Goal: Task Accomplishment & Management: Manage account settings

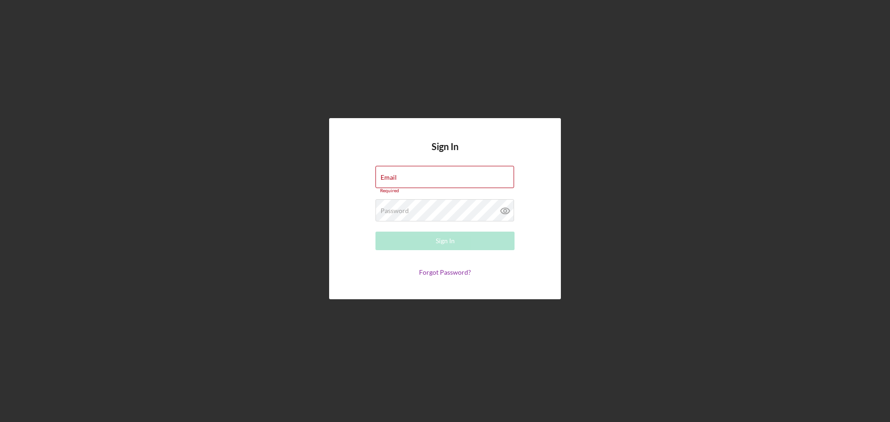
type input "[EMAIL_ADDRESS][DOMAIN_NAME]"
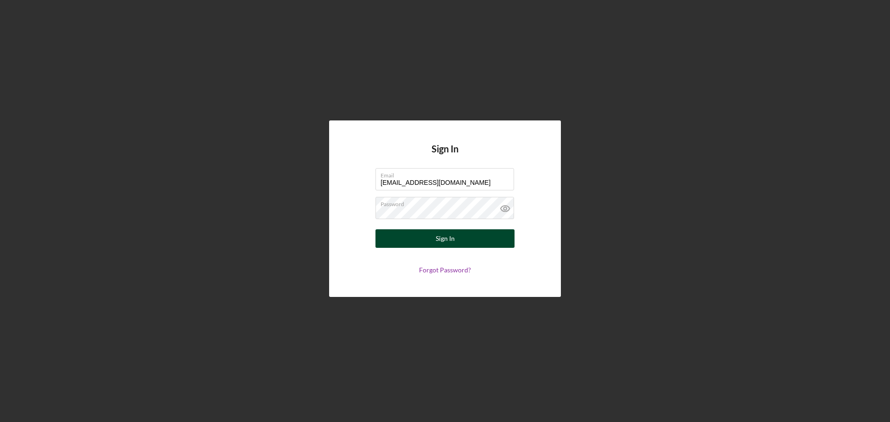
click at [448, 239] on div "Sign In" at bounding box center [445, 238] width 19 height 19
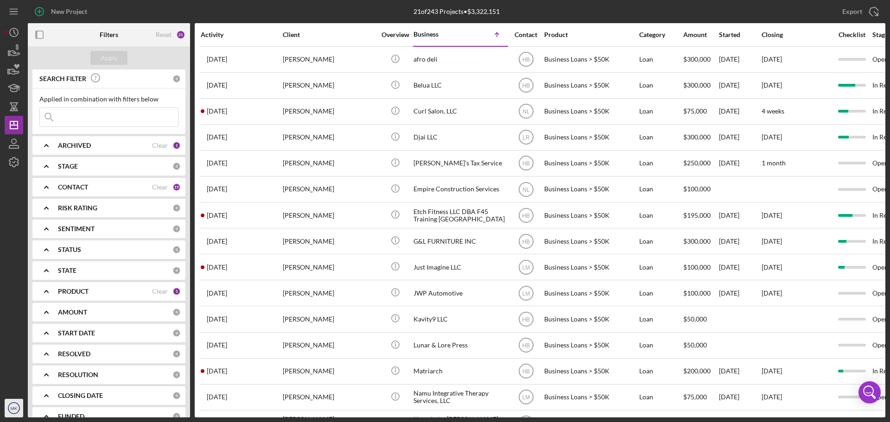
click at [12, 408] on text "MK" at bounding box center [14, 408] width 7 height 5
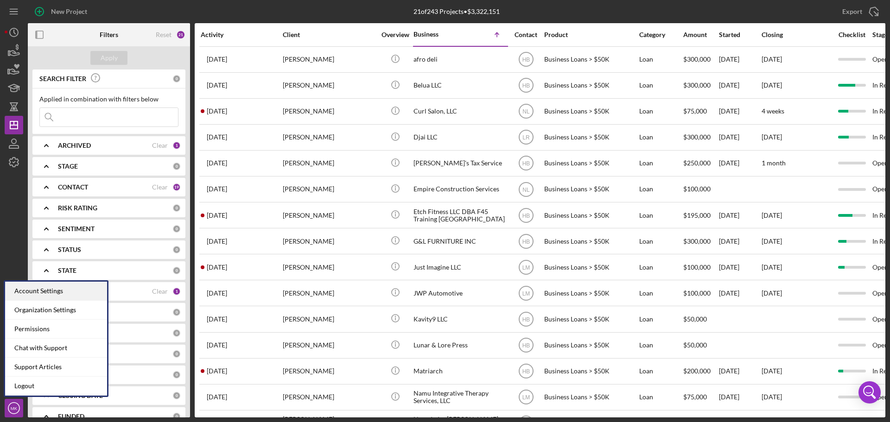
click at [54, 288] on div "Account Settings" at bounding box center [56, 291] width 102 height 19
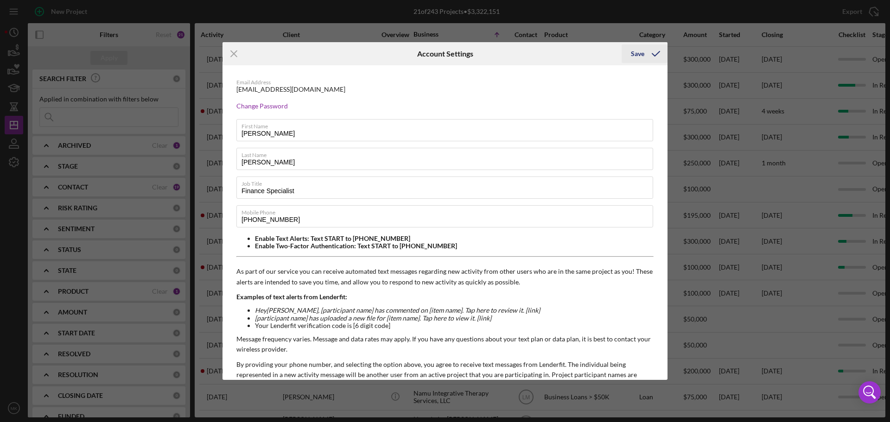
click at [643, 52] on div "Save" at bounding box center [637, 54] width 13 height 19
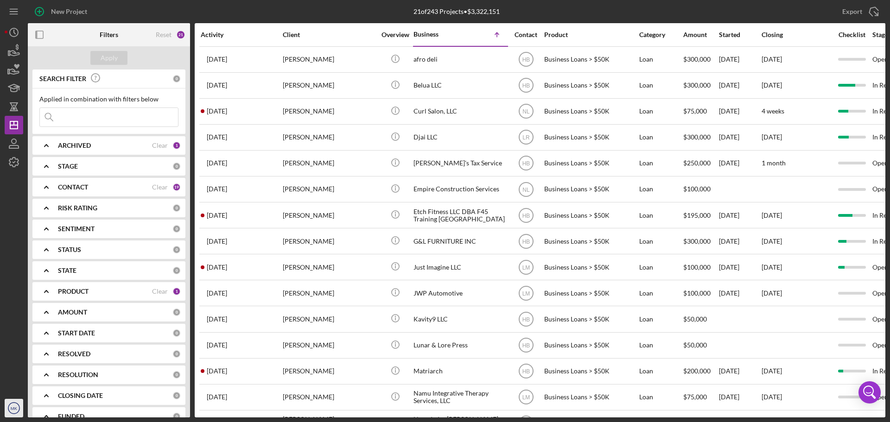
click at [15, 410] on text "MK" at bounding box center [14, 408] width 7 height 5
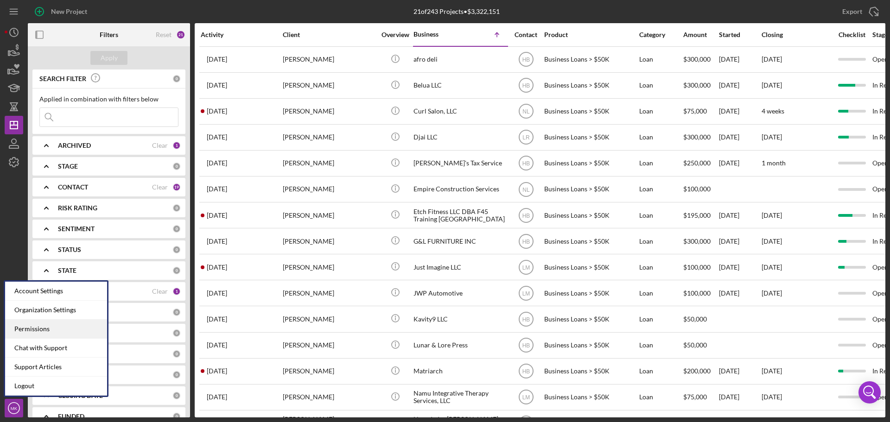
click at [44, 328] on div "Permissions" at bounding box center [56, 329] width 102 height 19
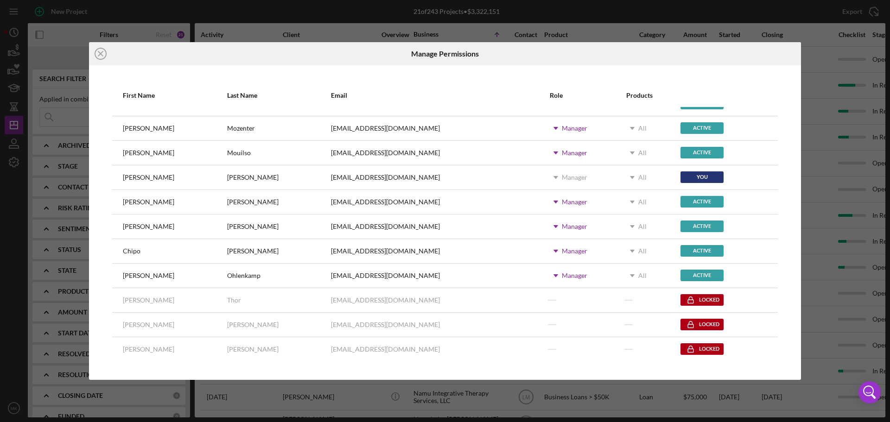
scroll to position [139, 0]
click at [100, 52] on line at bounding box center [100, 53] width 5 height 5
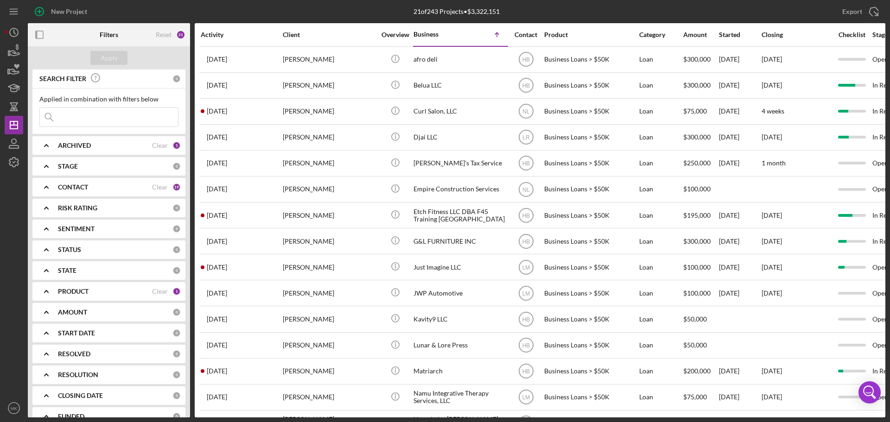
click at [109, 186] on div "CONTACT" at bounding box center [105, 187] width 94 height 7
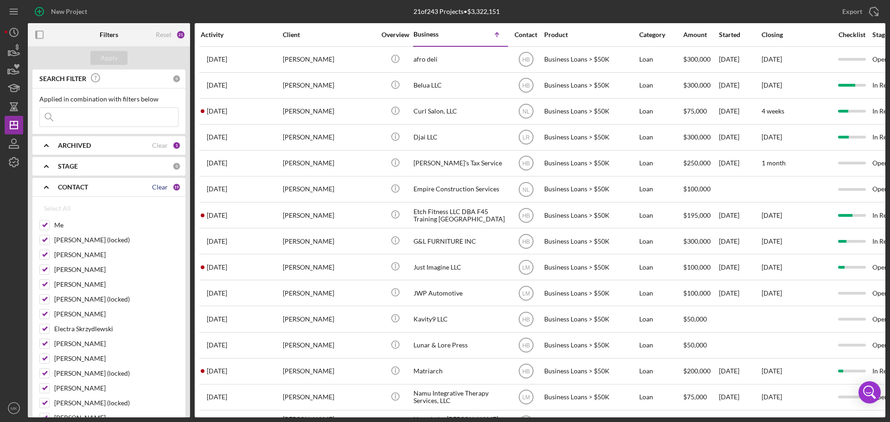
click at [156, 186] on div "Clear" at bounding box center [160, 187] width 16 height 7
checkbox input "false"
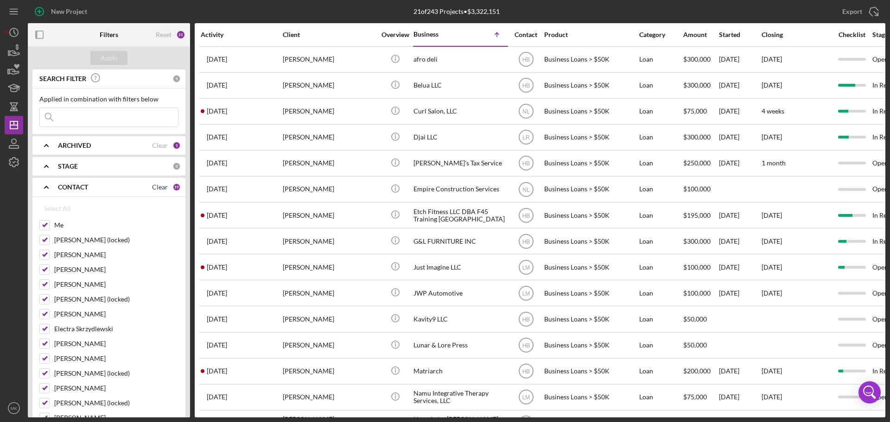
checkbox input "false"
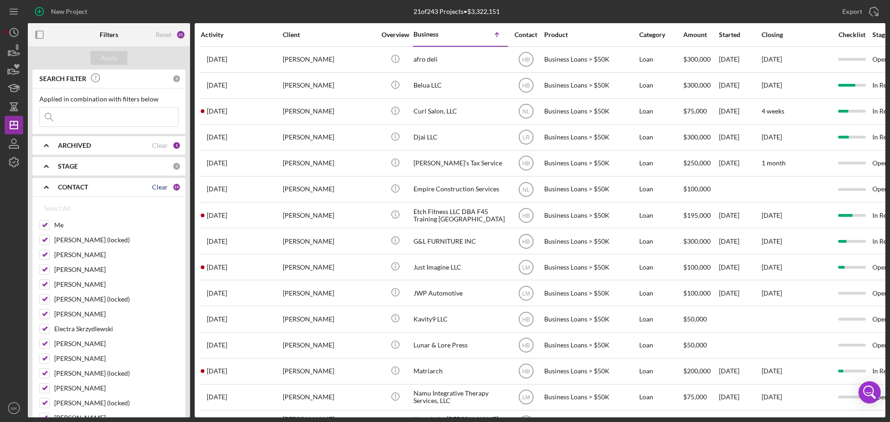
checkbox input "false"
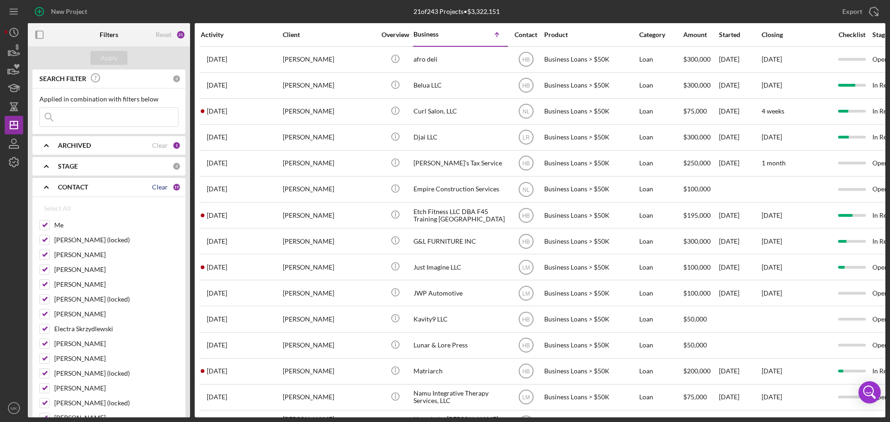
checkbox input "false"
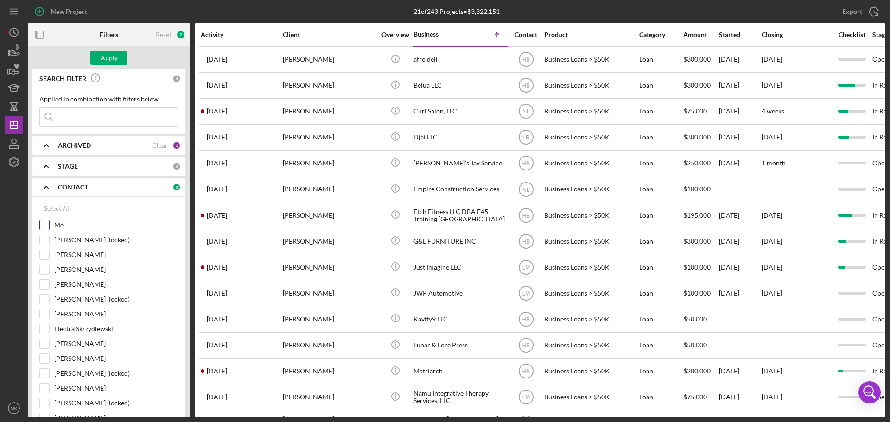
click at [43, 224] on input "Me" at bounding box center [44, 225] width 9 height 9
checkbox input "true"
click at [113, 58] on div "Apply" at bounding box center [109, 58] width 17 height 14
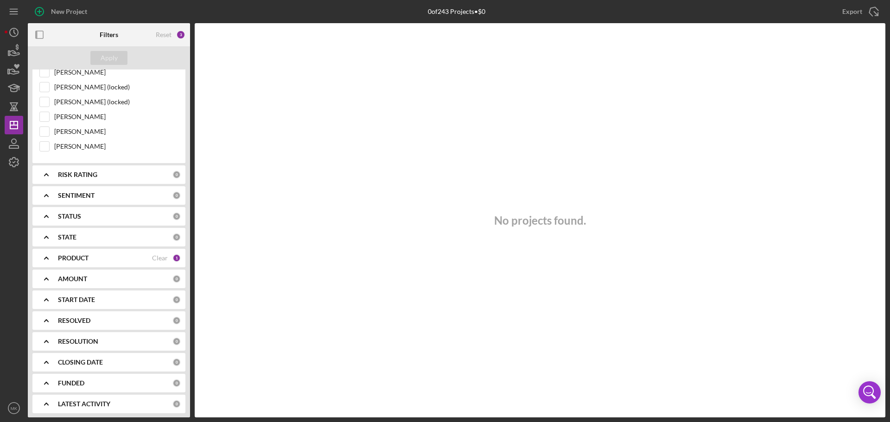
scroll to position [349, 0]
click at [46, 255] on icon "Icon/Expander" at bounding box center [46, 255] width 23 height 23
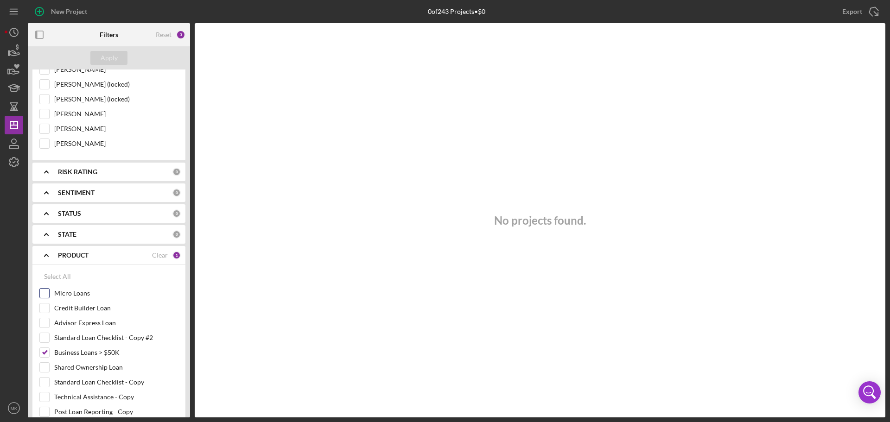
click at [44, 292] on input "Micro Loans" at bounding box center [44, 293] width 9 height 9
checkbox input "true"
click at [108, 56] on div "Apply" at bounding box center [109, 58] width 17 height 14
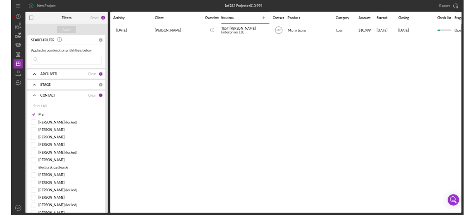
scroll to position [0, 0]
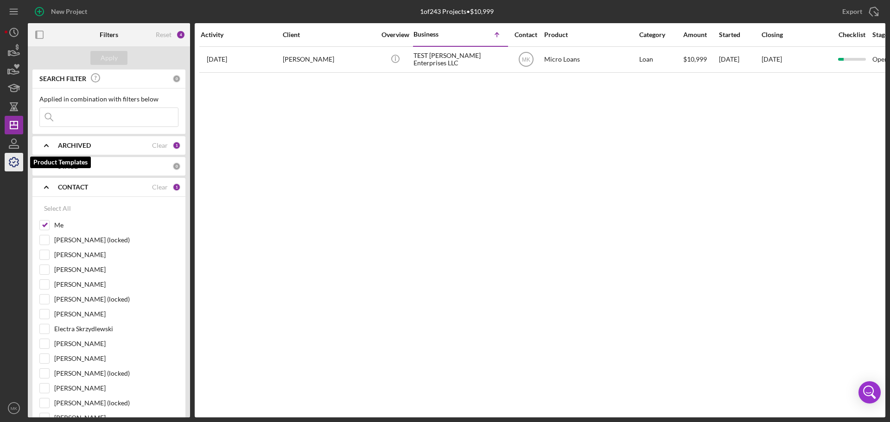
click at [15, 163] on icon "button" at bounding box center [13, 162] width 23 height 23
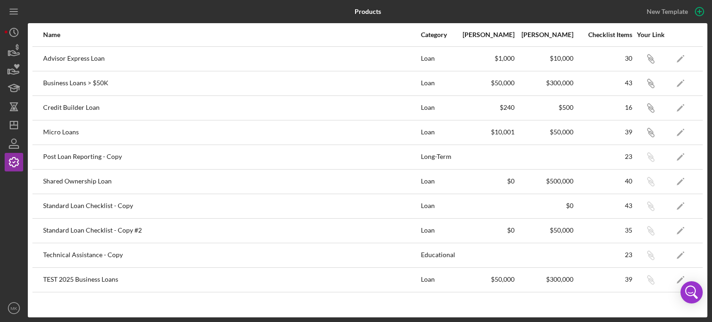
click at [294, 83] on div "Business Loans > $50K" at bounding box center [231, 83] width 377 height 23
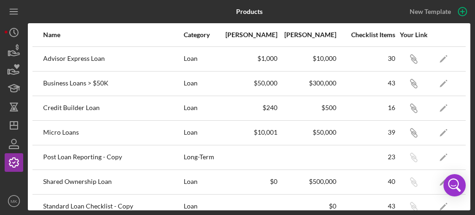
drag, startPoint x: 689, startPoint y: 1, endPoint x: 314, endPoint y: 7, distance: 375.1
click at [314, 7] on div "Products" at bounding box center [248, 11] width 147 height 23
click at [437, 131] on icon "Icon/Edit" at bounding box center [443, 132] width 21 height 21
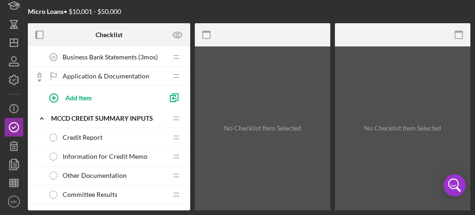
scroll to position [494, 0]
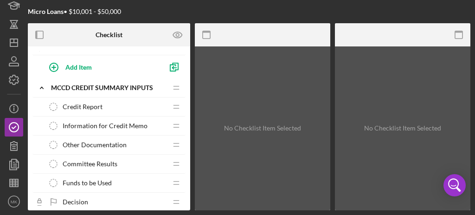
click at [124, 141] on span "Other Documentation" at bounding box center [95, 144] width 64 height 7
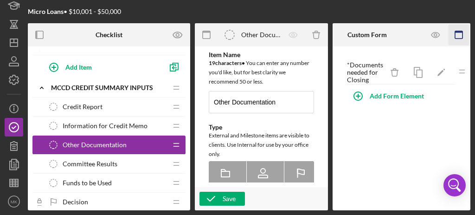
click at [459, 33] on icon "button" at bounding box center [458, 35] width 21 height 21
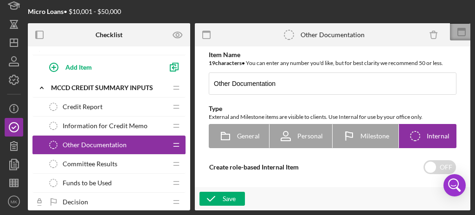
click at [459, 30] on icon at bounding box center [461, 29] width 8 height 3
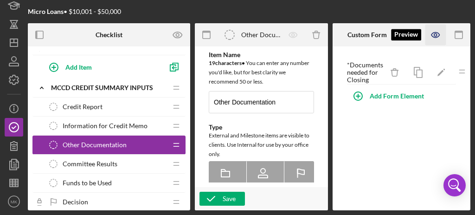
click at [437, 35] on icon "button" at bounding box center [435, 34] width 3 height 3
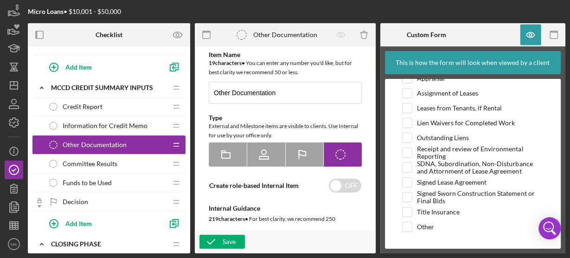
scroll to position [40, 0]
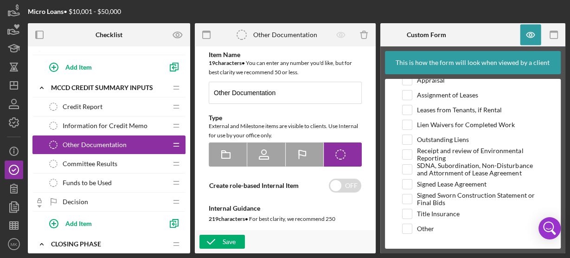
drag, startPoint x: 474, startPoint y: 3, endPoint x: 391, endPoint y: 12, distance: 83.9
click at [391, 12] on div at bounding box center [475, 11] width 179 height 23
click at [205, 35] on icon "button" at bounding box center [206, 35] width 21 height 21
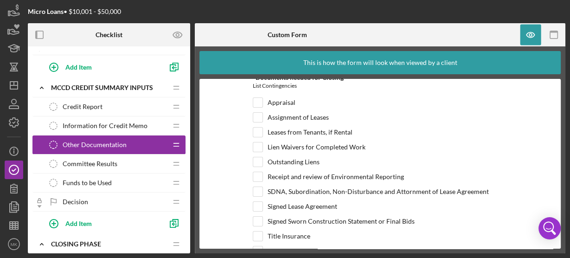
scroll to position [0, 0]
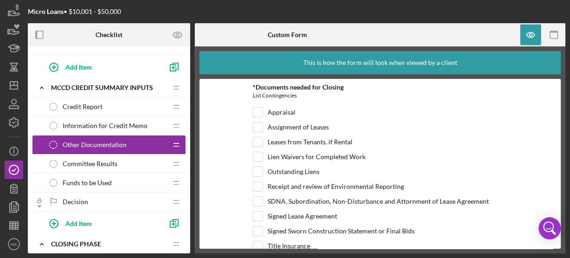
click at [124, 122] on span "Information for Credit Memo" at bounding box center [105, 125] width 85 height 7
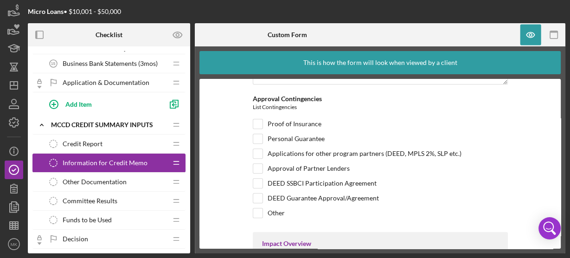
scroll to position [890, 0]
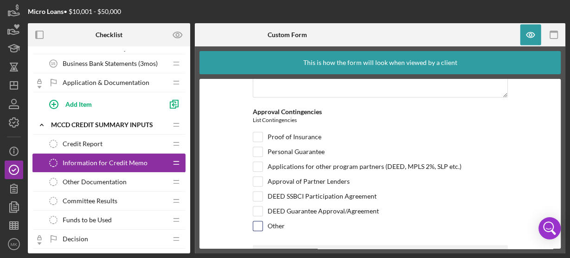
click at [258, 221] on input "Other" at bounding box center [257, 225] width 9 height 9
click at [256, 221] on input "Other" at bounding box center [257, 225] width 9 height 9
checkbox input "false"
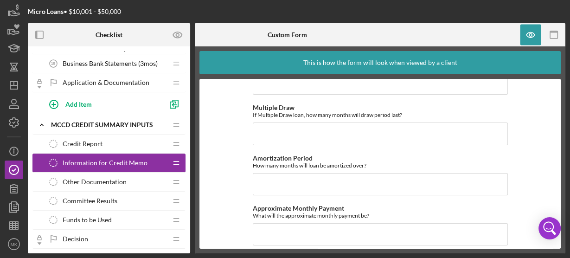
scroll to position [0, 0]
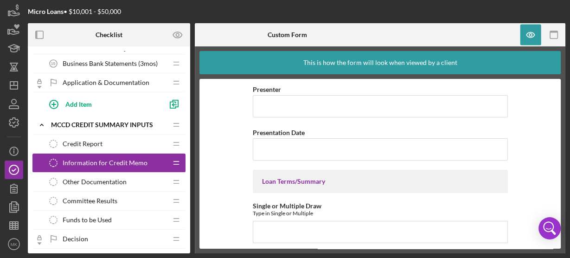
click at [118, 178] on span "Other Documentation" at bounding box center [95, 181] width 64 height 7
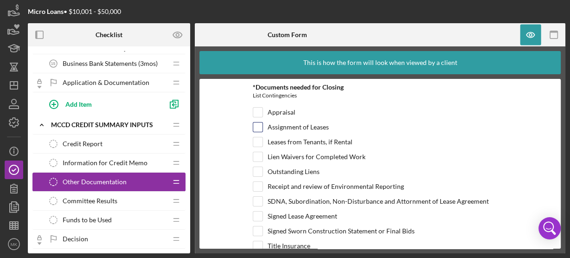
scroll to position [32, 0]
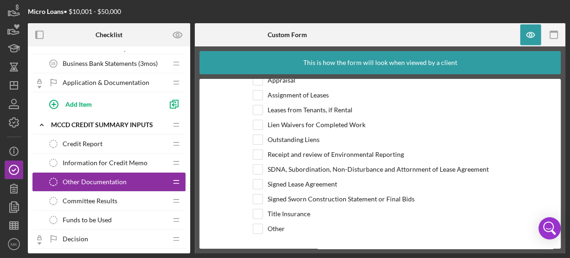
click at [121, 178] on span "Other Documentation" at bounding box center [95, 181] width 64 height 7
click at [119, 178] on span "Other Documentation" at bounding box center [95, 181] width 64 height 7
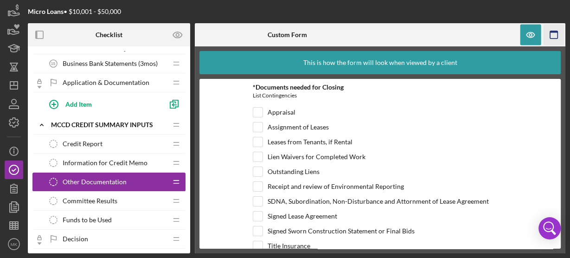
click at [554, 35] on icon "button" at bounding box center [553, 35] width 21 height 21
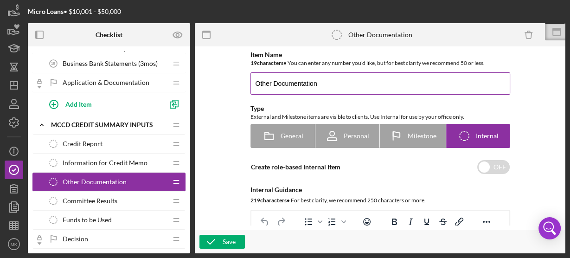
click at [320, 84] on input "Other Documentation" at bounding box center [380, 83] width 260 height 22
type input "Other Requirements"
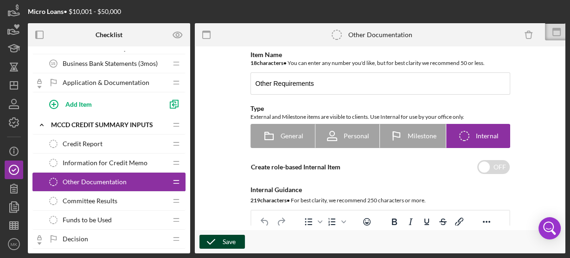
click at [230, 242] on div "Save" at bounding box center [229, 242] width 13 height 14
click at [91, 197] on span "Committee Results" at bounding box center [90, 200] width 55 height 7
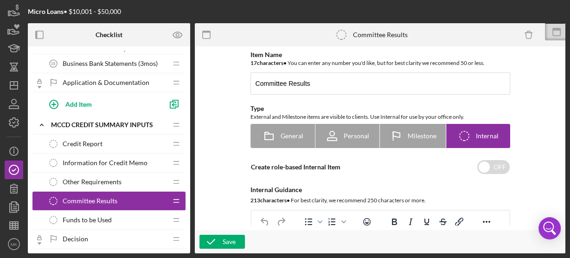
drag, startPoint x: 91, startPoint y: 195, endPoint x: 96, endPoint y: 174, distance: 21.4
click at [96, 174] on div "Credit Report Credit Report Icon/Drag Information for Credit Memo Information f…" at bounding box center [108, 202] width 153 height 137
click at [555, 31] on icon at bounding box center [556, 31] width 23 height 23
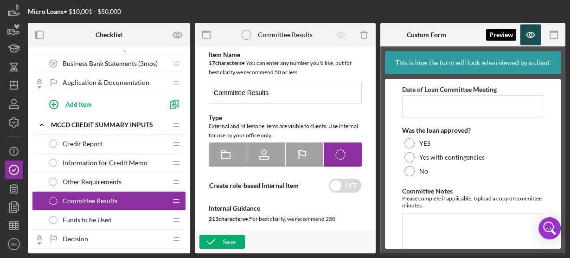
click at [528, 32] on icon "button" at bounding box center [530, 34] width 8 height 5
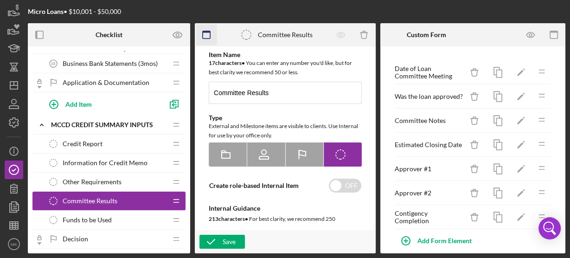
click at [208, 32] on icon "button" at bounding box center [206, 35] width 21 height 21
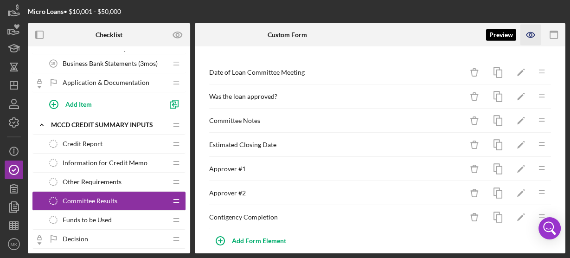
click at [531, 35] on icon "button" at bounding box center [530, 34] width 3 height 3
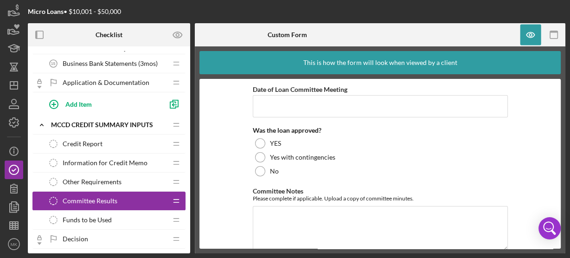
click at [99, 178] on span "Other Requirements" at bounding box center [92, 181] width 59 height 7
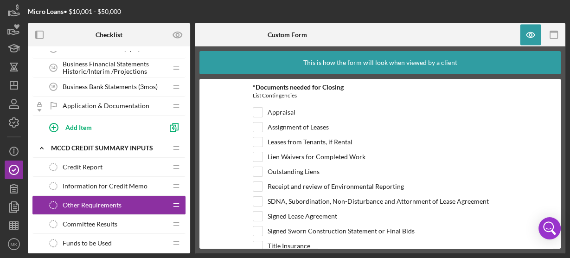
scroll to position [457, 0]
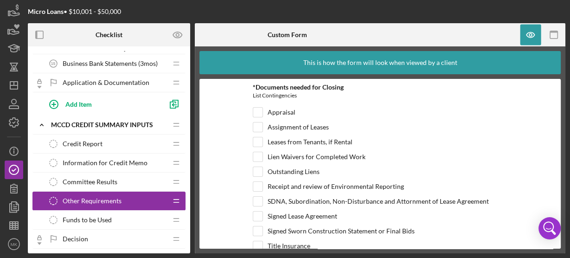
click at [108, 178] on span "Committee Results" at bounding box center [90, 181] width 55 height 7
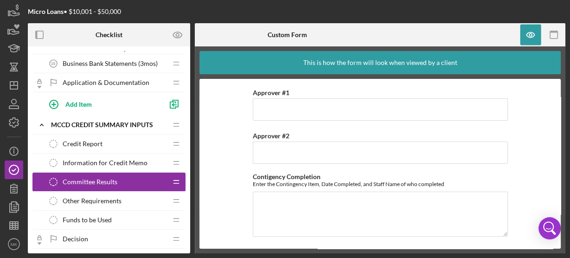
scroll to position [218, 0]
click at [86, 197] on span "Other Requirements" at bounding box center [92, 200] width 59 height 7
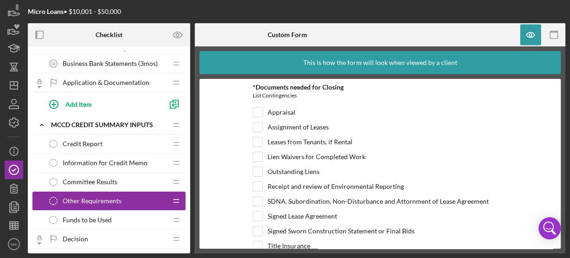
click at [119, 178] on div "Committee Results Committee Results" at bounding box center [105, 181] width 123 height 19
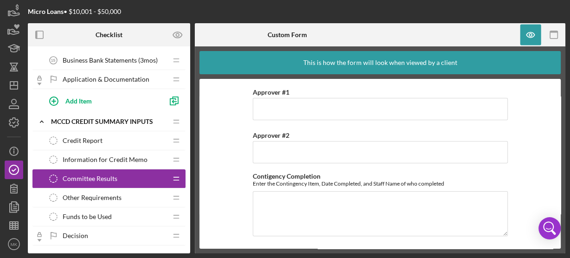
scroll to position [457, 0]
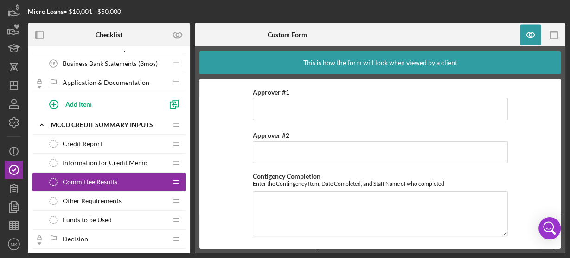
click at [150, 196] on div "Other Requirements Other Requirements" at bounding box center [105, 200] width 123 height 19
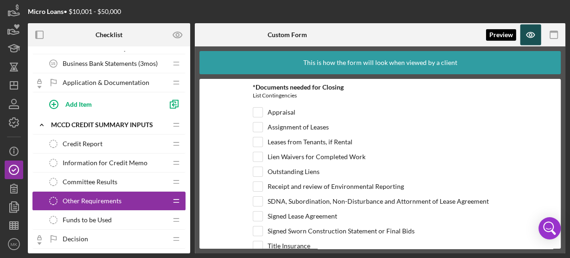
click at [531, 36] on icon "button" at bounding box center [530, 34] width 3 height 3
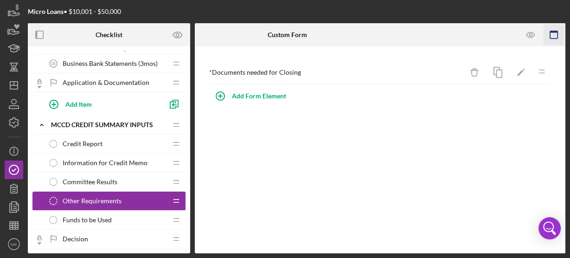
click at [552, 36] on icon "button" at bounding box center [553, 35] width 21 height 21
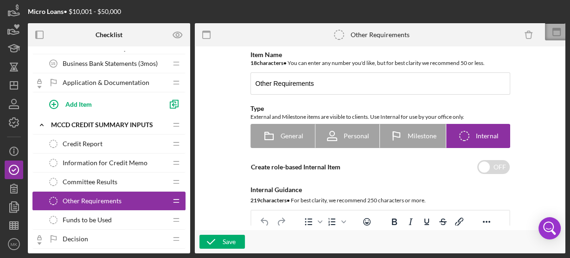
click at [556, 33] on icon at bounding box center [556, 31] width 23 height 23
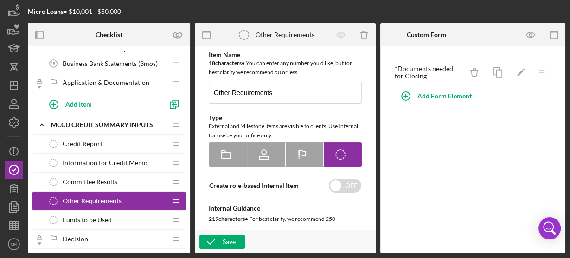
click at [417, 70] on div "* Documents needed for Closing" at bounding box center [429, 72] width 69 height 15
click at [521, 70] on icon "Icon/Edit" at bounding box center [520, 72] width 21 height 21
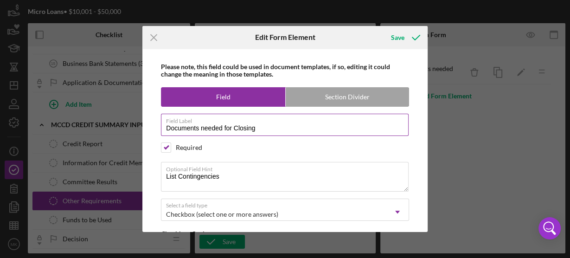
click at [202, 127] on input "Documents needed for Closing" at bounding box center [285, 125] width 248 height 22
drag, startPoint x: 223, startPoint y: 127, endPoint x: 165, endPoint y: 125, distance: 58.0
click at [165, 125] on input "Documents needed for Closing" at bounding box center [285, 125] width 248 height 22
type input "Requirements for Closing"
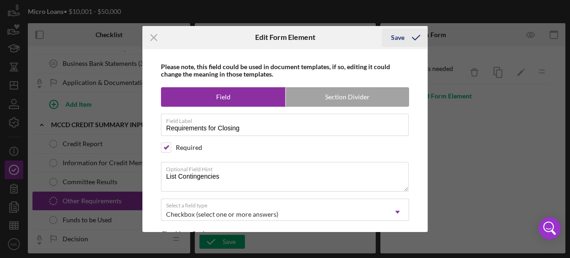
click at [400, 36] on div "Save" at bounding box center [397, 37] width 13 height 19
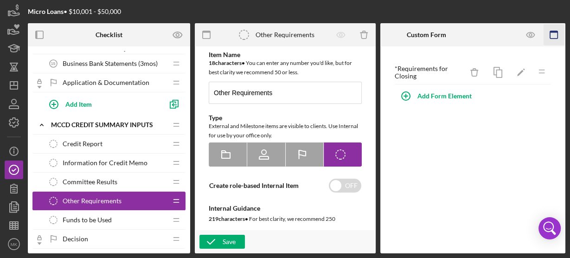
click at [554, 33] on icon "button" at bounding box center [553, 35] width 21 height 21
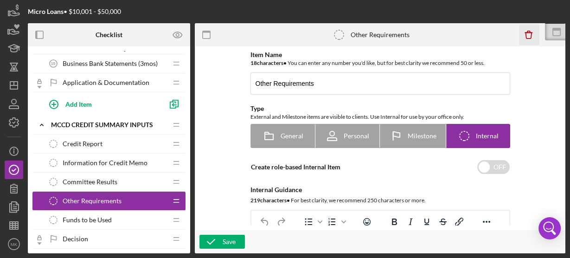
click at [528, 34] on icon "Icon/Delete" at bounding box center [528, 35] width 21 height 21
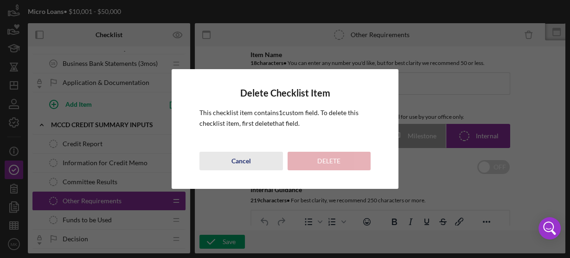
click at [242, 158] on div "Cancel" at bounding box center [240, 161] width 19 height 19
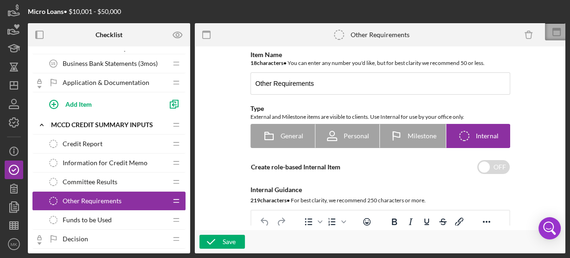
click at [558, 30] on icon at bounding box center [556, 29] width 8 height 3
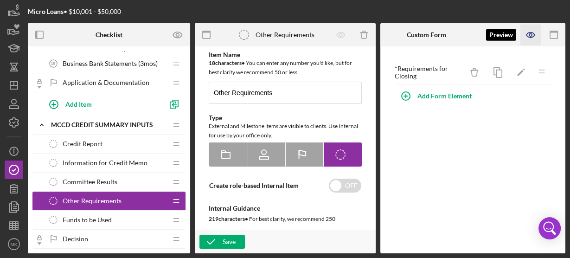
click at [531, 35] on icon "button" at bounding box center [530, 35] width 21 height 21
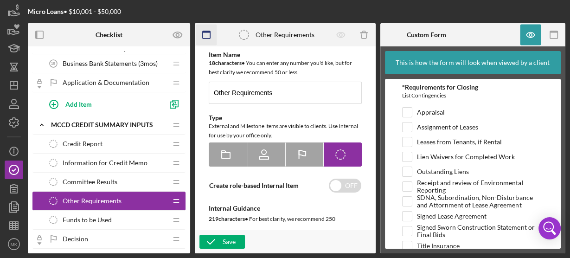
click at [207, 37] on icon "button" at bounding box center [206, 35] width 21 height 21
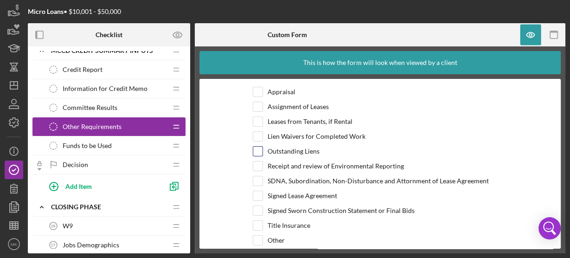
scroll to position [32, 0]
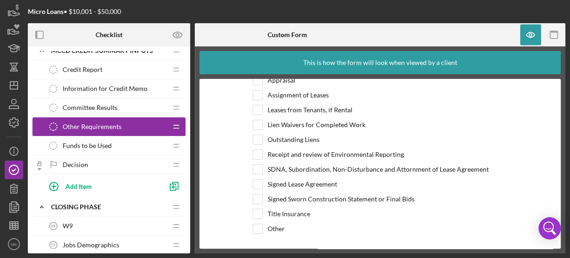
click at [127, 138] on div "Funds to be Used Funds to be Used" at bounding box center [105, 145] width 123 height 19
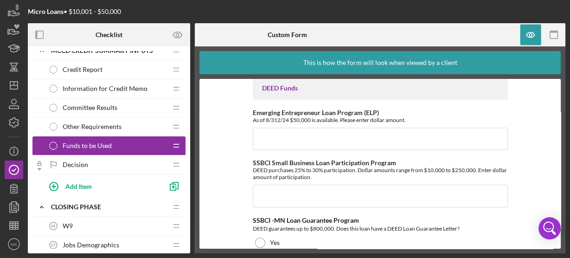
scroll to position [593, 0]
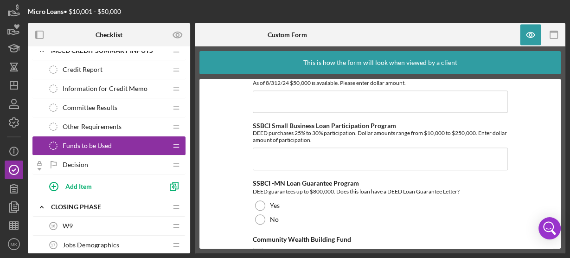
drag, startPoint x: 100, startPoint y: 159, endPoint x: 194, endPoint y: 107, distance: 107.9
click at [191, 108] on div "Checklist Preview as Icon/Expander Application Authorizations Icon/Edit Icon/Dr…" at bounding box center [296, 138] width 537 height 230
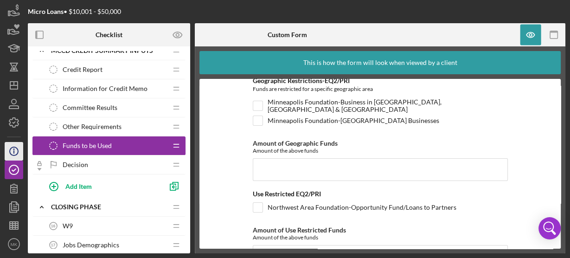
scroll to position [242, 0]
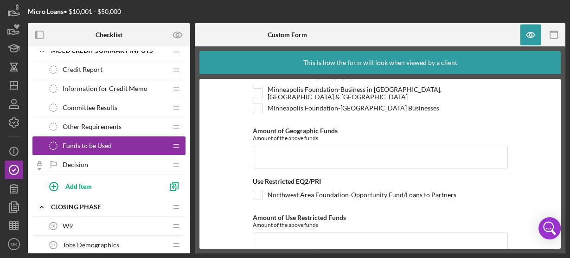
click at [82, 161] on span "Decision" at bounding box center [75, 164] width 25 height 7
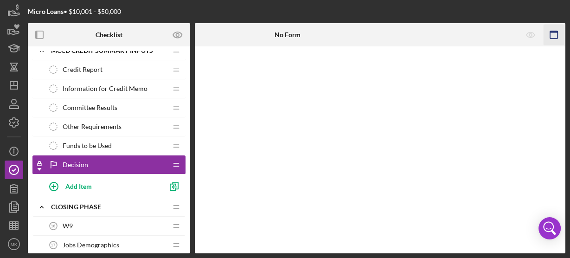
click at [554, 34] on icon "button" at bounding box center [553, 35] width 21 height 21
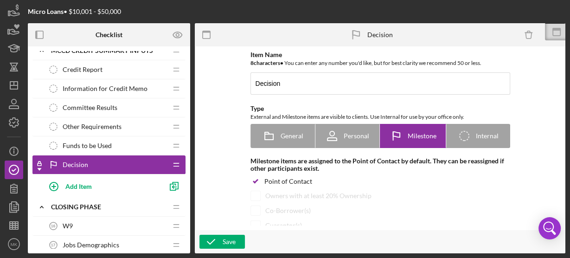
drag, startPoint x: 82, startPoint y: 159, endPoint x: 94, endPoint y: 124, distance: 37.5
click at [94, 124] on div "Credit Report Credit Report Icon/Drag Information for Credit Memo Information f…" at bounding box center [108, 128] width 153 height 137
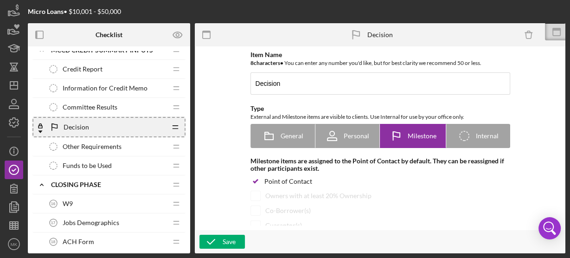
scroll to position [531, 0]
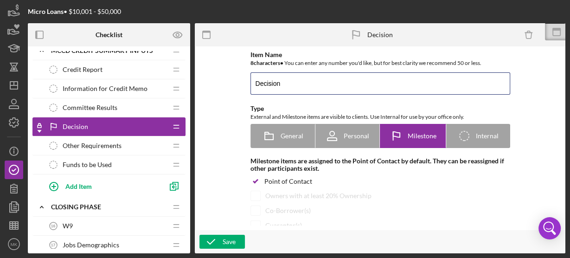
drag, startPoint x: 287, startPoint y: 84, endPoint x: 238, endPoint y: 86, distance: 48.7
click at [238, 86] on div "Item Name 8 character s • You can enter any number you'd like, but for best cla…" at bounding box center [379, 138] width 361 height 174
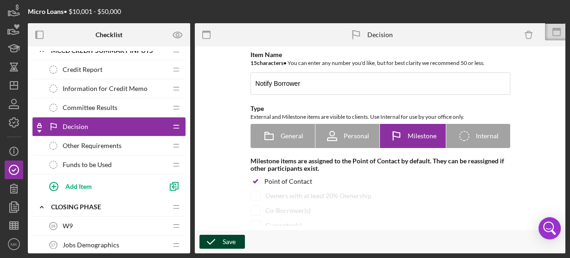
click at [226, 243] on div "Save" at bounding box center [229, 242] width 13 height 14
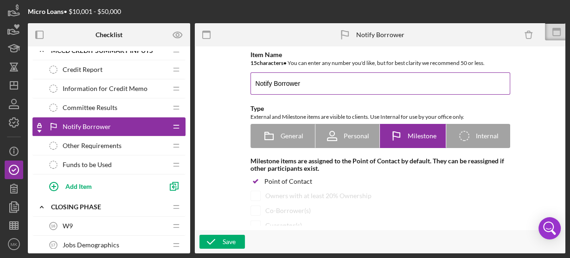
click at [303, 83] on input "Notify Borrower" at bounding box center [380, 83] width 260 height 22
type input "Notify Applicant"
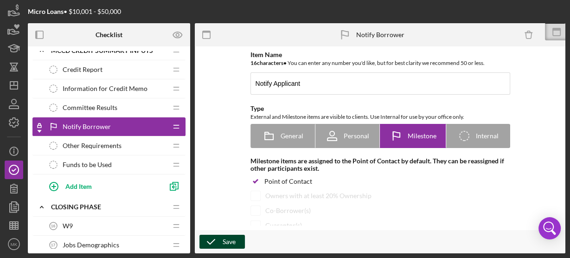
click at [229, 241] on div "Save" at bounding box center [229, 242] width 13 height 14
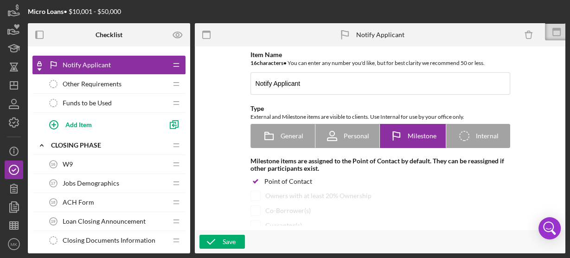
scroll to position [605, 0]
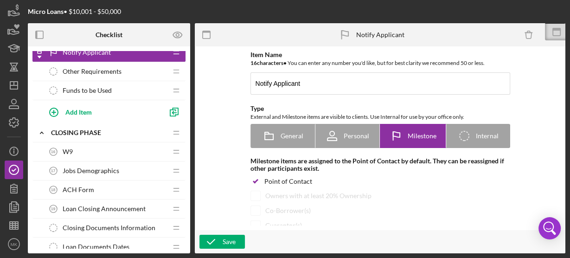
click at [81, 146] on div "W9 16 W9" at bounding box center [105, 151] width 123 height 19
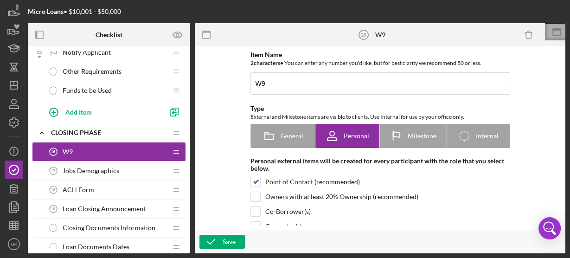
click at [556, 30] on icon at bounding box center [556, 29] width 8 height 3
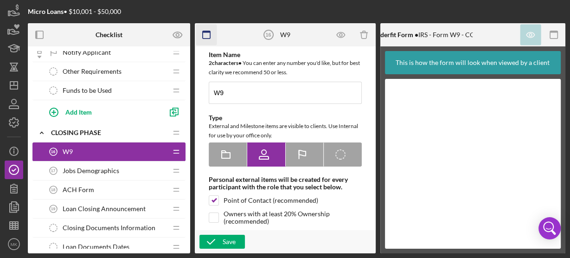
click at [206, 35] on icon "button" at bounding box center [206, 35] width 21 height 21
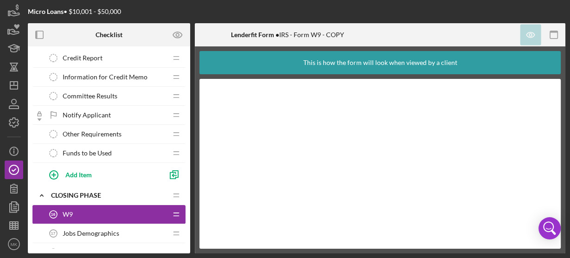
scroll to position [531, 0]
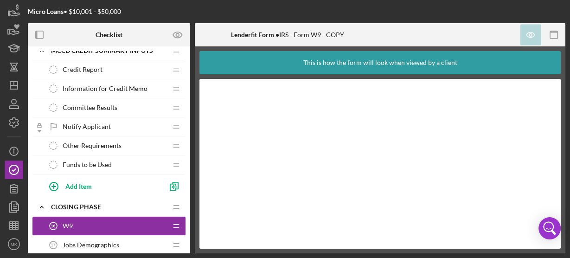
click at [127, 121] on div "Notify Applicant Notify Applicant" at bounding box center [105, 126] width 123 height 19
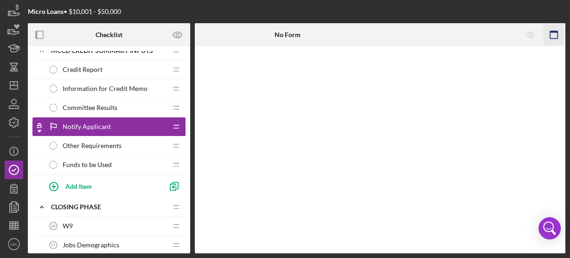
click at [552, 32] on rect "button" at bounding box center [553, 32] width 7 height 2
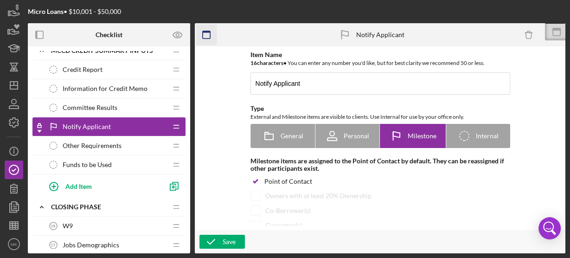
click at [207, 33] on icon "button" at bounding box center [206, 35] width 21 height 21
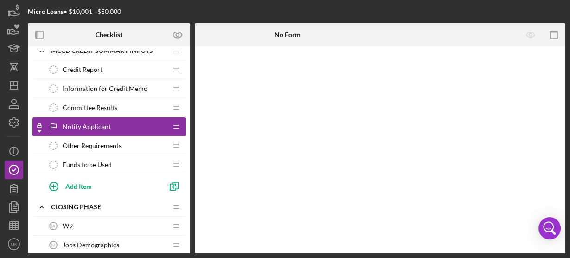
click at [118, 122] on div "Notify Applicant Notify Applicant" at bounding box center [105, 126] width 123 height 19
click at [554, 34] on icon "button" at bounding box center [553, 35] width 21 height 21
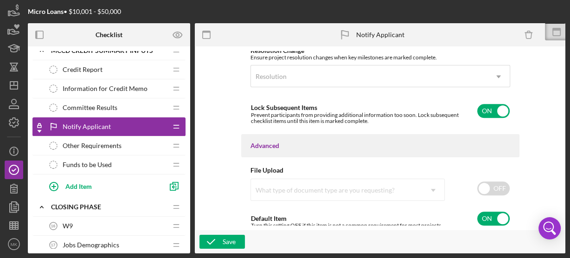
scroll to position [730, 0]
click at [483, 185] on input "checkbox" at bounding box center [493, 188] width 32 height 14
checkbox input "true"
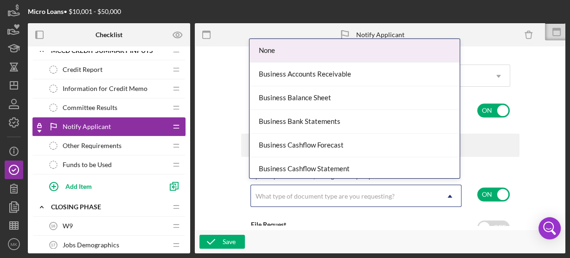
click at [448, 195] on use at bounding box center [449, 196] width 5 height 3
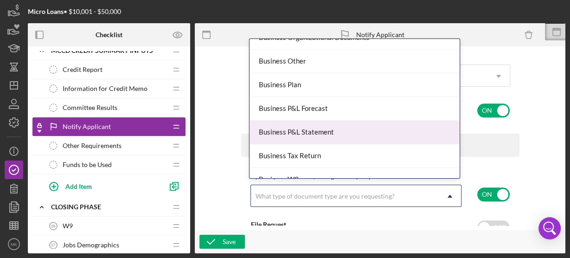
scroll to position [260, 0]
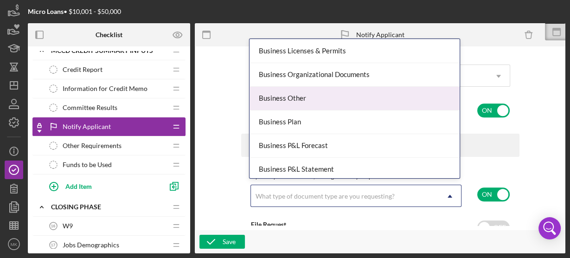
click at [322, 95] on div "Business Other" at bounding box center [354, 99] width 210 height 24
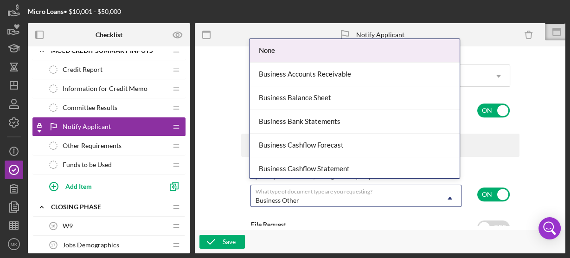
click at [449, 196] on icon "Icon/Dropdown Arrow" at bounding box center [450, 198] width 22 height 22
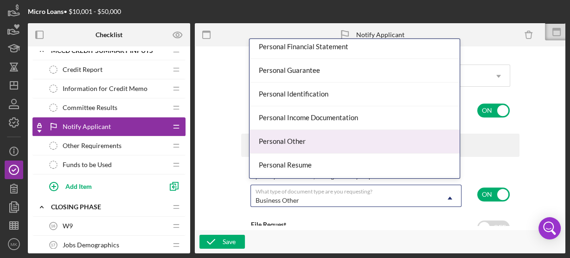
scroll to position [484, 0]
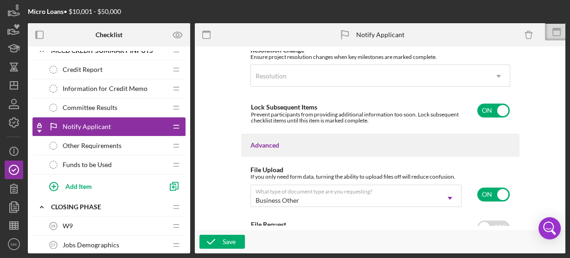
click at [536, 163] on div "Item Name 16 character s • You can enter any number you'd like, but for best cl…" at bounding box center [379, 138] width 361 height 174
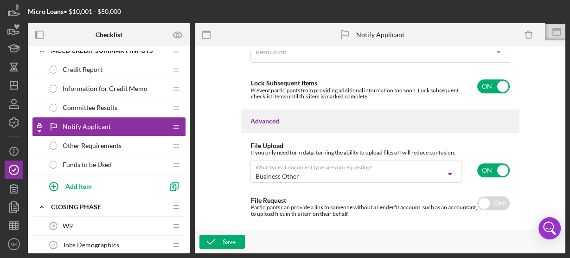
scroll to position [773, 0]
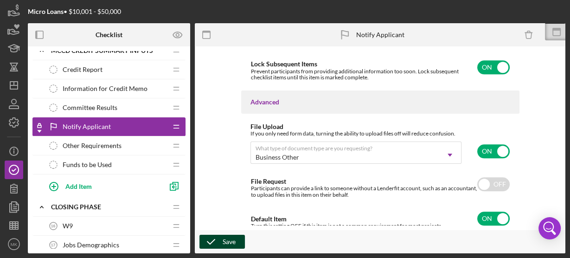
click at [228, 241] on div "Save" at bounding box center [229, 242] width 13 height 14
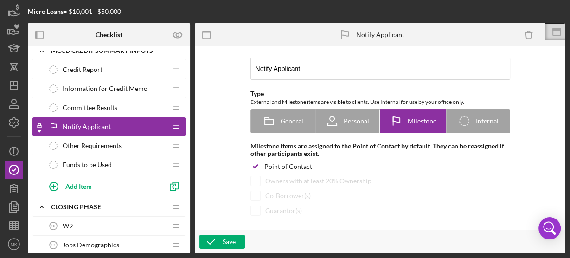
scroll to position [0, 0]
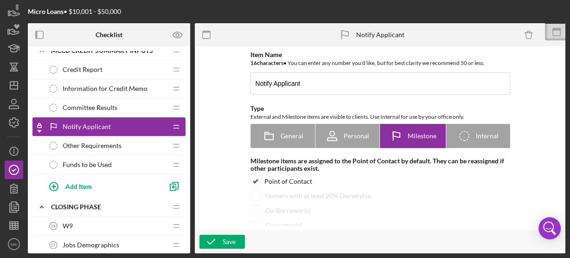
click at [77, 220] on div "W9 16 W9" at bounding box center [105, 225] width 123 height 19
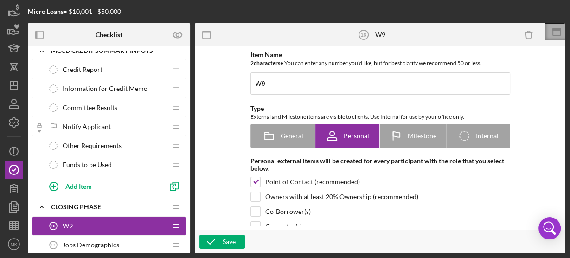
click at [558, 32] on icon at bounding box center [556, 31] width 23 height 23
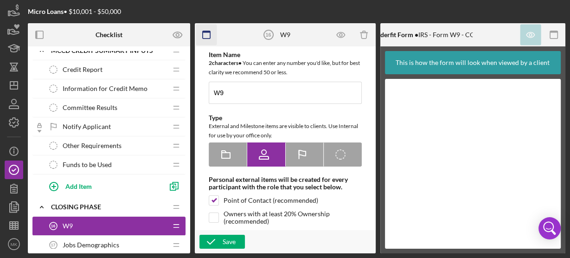
click at [209, 36] on icon "button" at bounding box center [206, 35] width 21 height 21
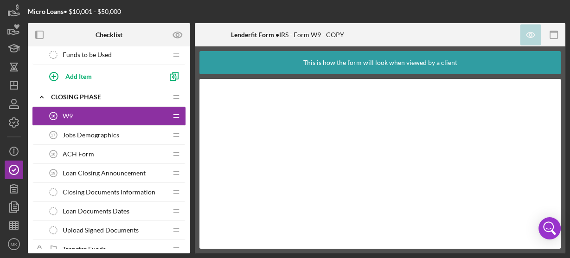
scroll to position [643, 0]
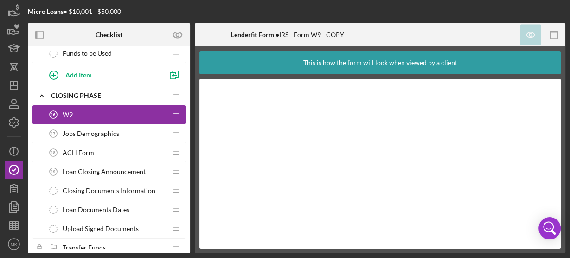
click at [93, 130] on span "Jobs Demographics" at bounding box center [91, 133] width 57 height 7
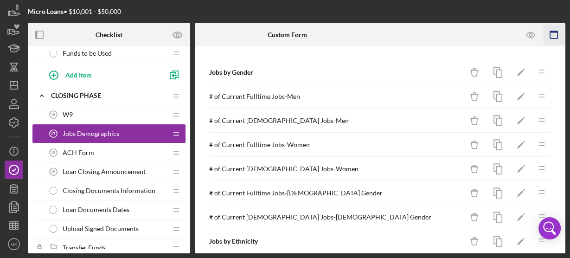
click at [552, 35] on icon "button" at bounding box center [553, 35] width 21 height 21
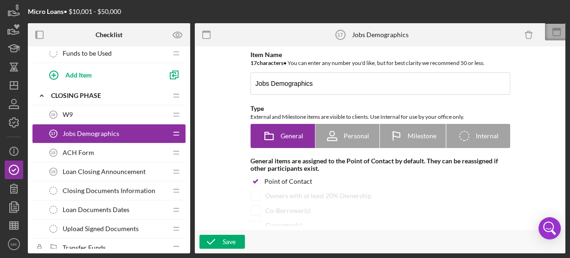
click at [556, 29] on icon at bounding box center [556, 29] width 8 height 3
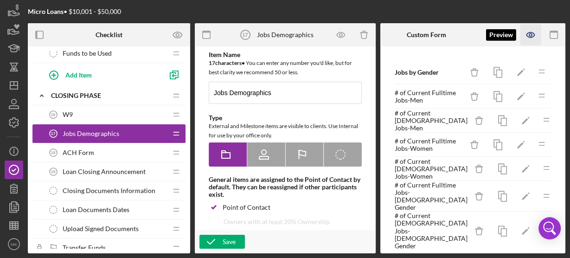
click at [531, 35] on icon "button" at bounding box center [530, 34] width 3 height 3
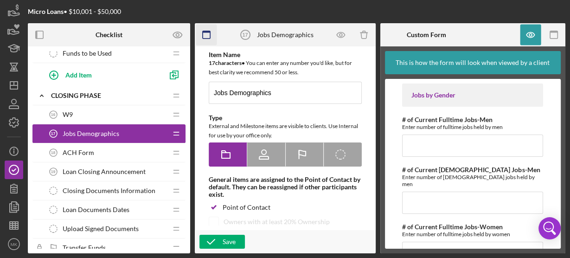
click at [204, 33] on icon "button" at bounding box center [206, 35] width 21 height 21
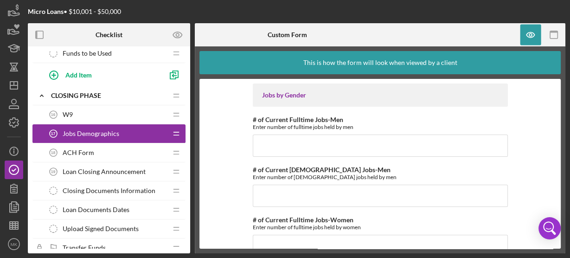
click at [86, 149] on span "ACH Form" at bounding box center [79, 152] width 32 height 7
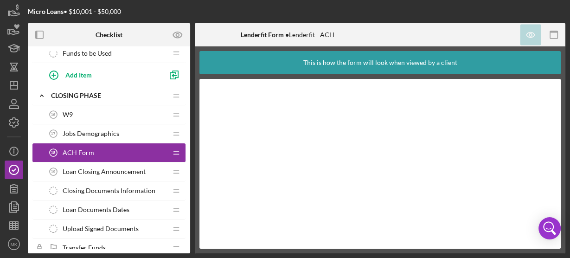
click at [114, 130] on span "Jobs Demographics" at bounding box center [91, 133] width 57 height 7
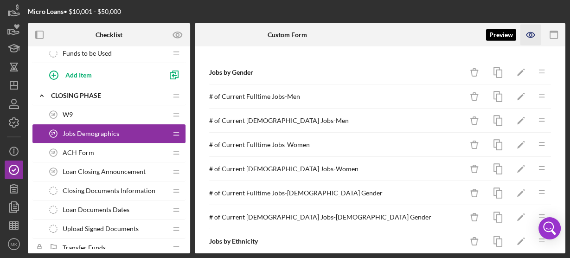
click at [530, 34] on icon "button" at bounding box center [530, 35] width 21 height 21
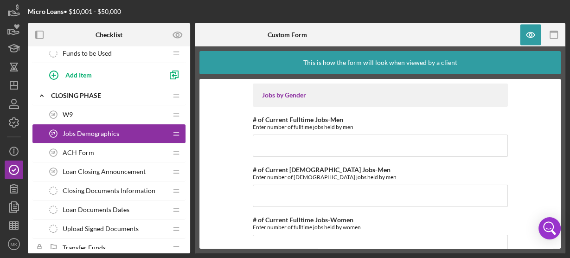
click at [126, 145] on div "ACH Form 18 ACH Form" at bounding box center [105, 152] width 123 height 19
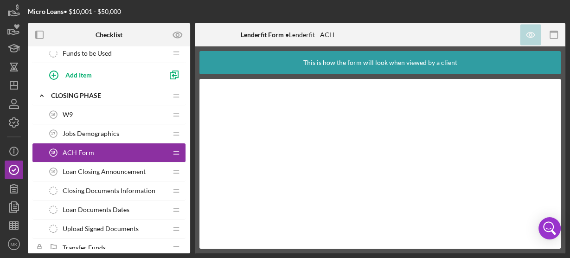
click at [117, 168] on span "Loan Closing Announcement" at bounding box center [104, 171] width 83 height 7
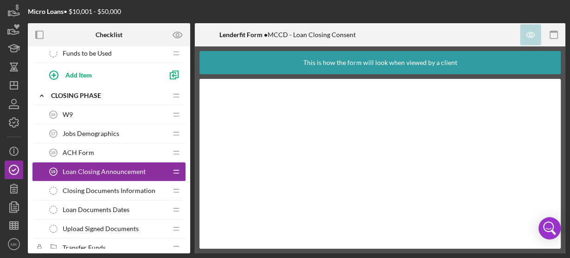
click at [139, 187] on span "Closing Documents Information" at bounding box center [109, 190] width 93 height 7
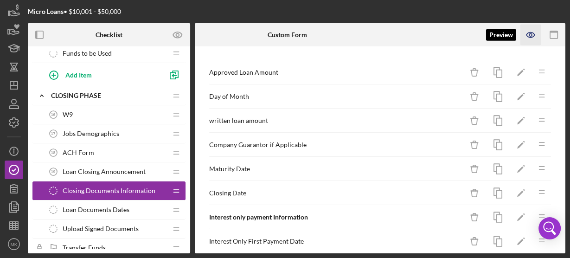
click at [530, 33] on icon "button" at bounding box center [530, 34] width 3 height 3
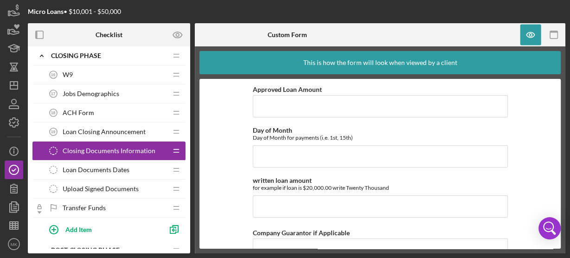
scroll to position [717, 0]
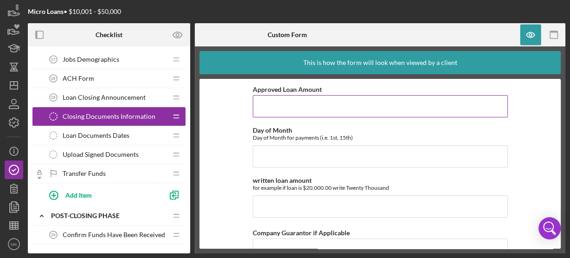
click at [275, 102] on input "Approved Loan Amount" at bounding box center [380, 106] width 255 height 22
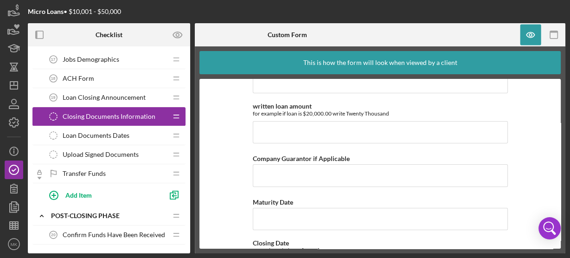
scroll to position [0, 0]
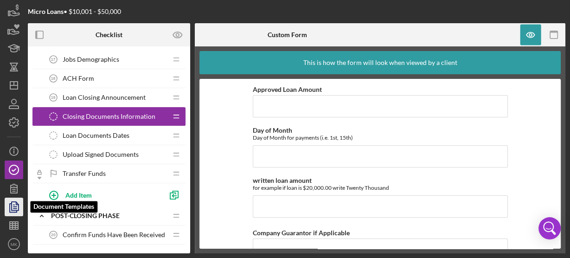
click at [15, 206] on icon "button" at bounding box center [14, 207] width 3 height 4
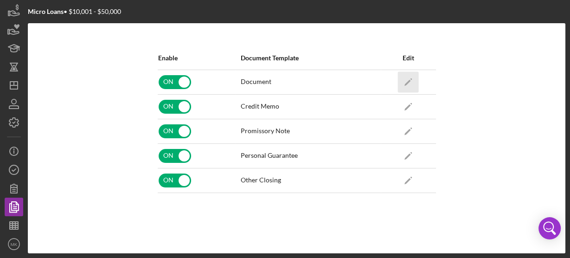
click at [408, 81] on polygon "button" at bounding box center [407, 82] width 6 height 6
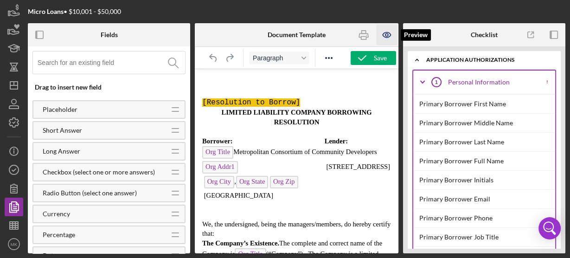
click at [390, 35] on icon "button" at bounding box center [386, 34] width 8 height 5
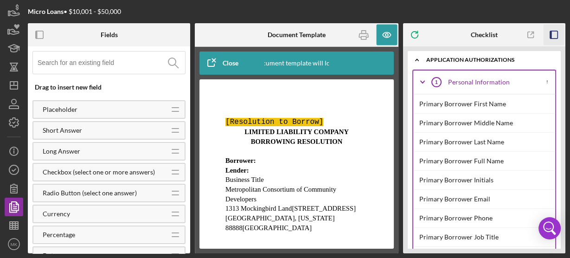
click at [554, 35] on icon "button" at bounding box center [553, 35] width 21 height 21
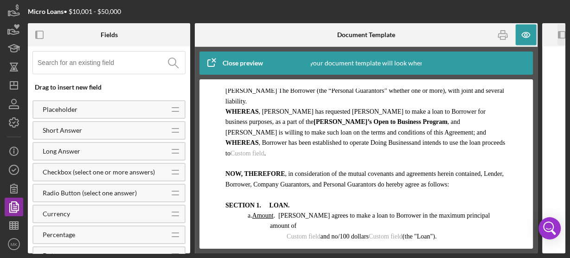
scroll to position [1335, 0]
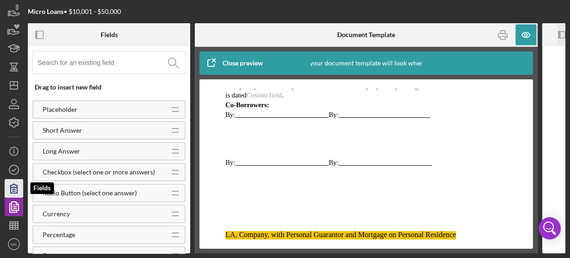
click at [18, 186] on icon "button" at bounding box center [13, 188] width 23 height 23
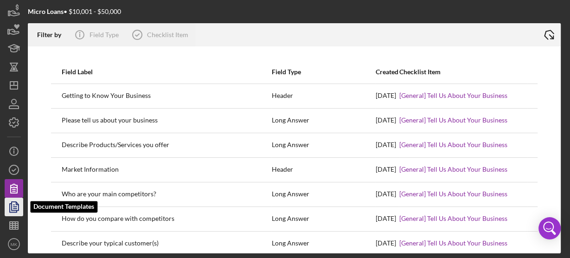
click at [16, 206] on icon "button" at bounding box center [14, 207] width 3 height 4
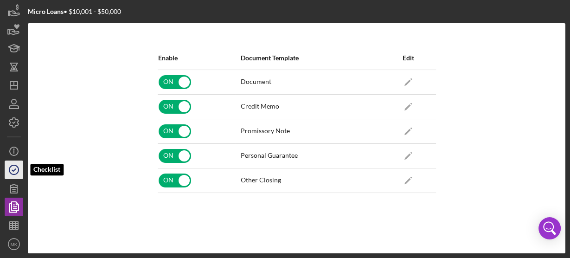
click at [15, 169] on polyline "button" at bounding box center [14, 170] width 4 height 2
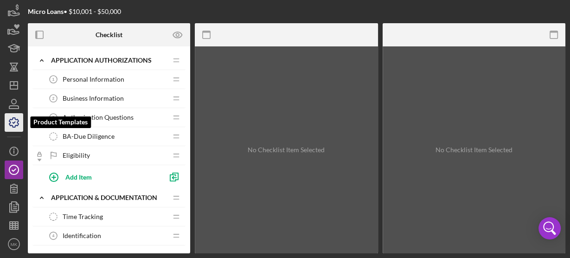
click at [14, 120] on icon "button" at bounding box center [13, 122] width 23 height 23
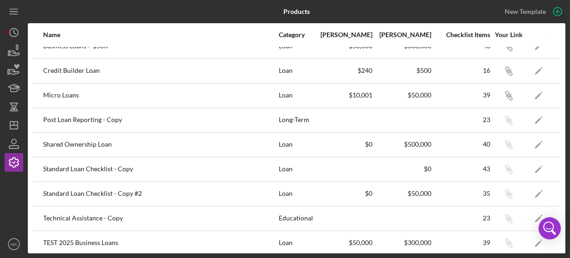
scroll to position [42, 0]
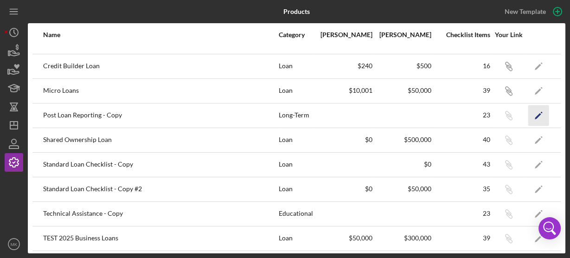
click at [532, 112] on icon "Icon/Edit" at bounding box center [538, 115] width 21 height 21
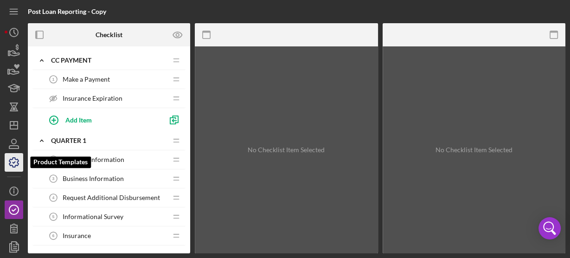
click at [17, 164] on icon "button" at bounding box center [13, 162] width 23 height 23
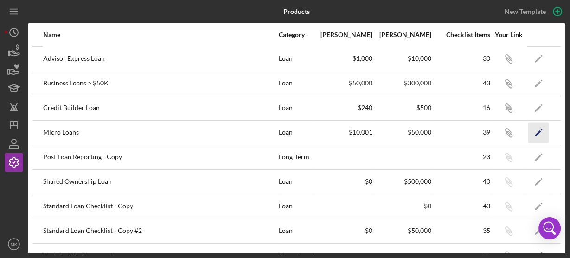
click at [533, 130] on icon "Icon/Edit" at bounding box center [538, 132] width 21 height 21
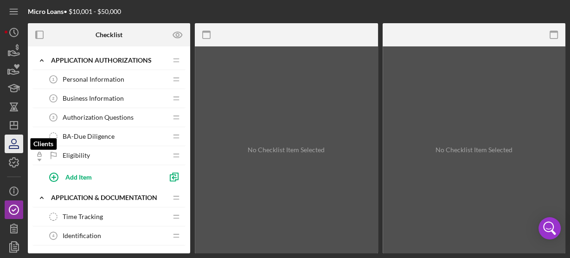
click at [15, 145] on icon "button" at bounding box center [13, 143] width 23 height 23
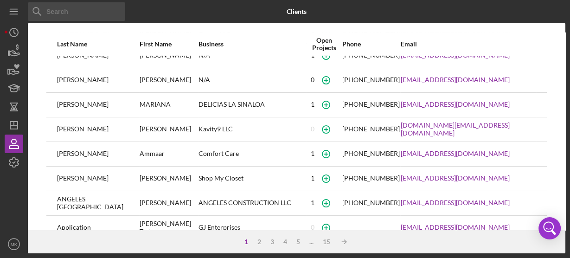
scroll to position [74, 0]
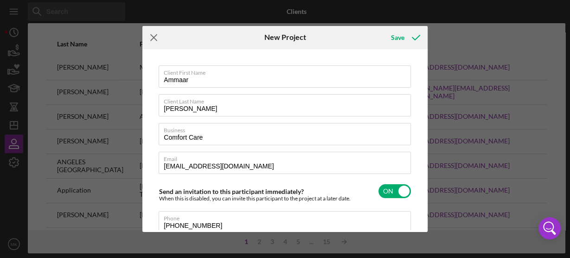
click at [155, 37] on icon "Icon/Menu Close" at bounding box center [153, 37] width 23 height 23
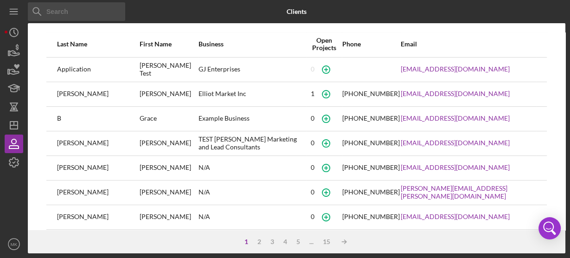
scroll to position [201, 0]
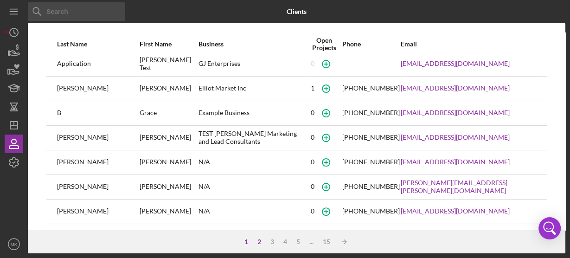
click at [259, 241] on div "2" at bounding box center [259, 241] width 13 height 7
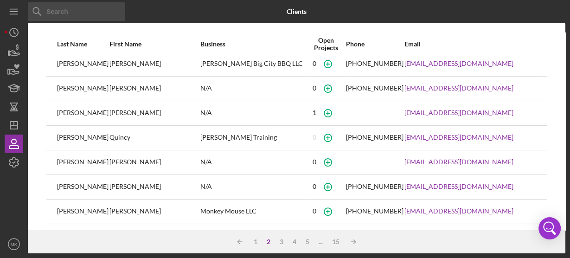
click at [270, 241] on div "2" at bounding box center [268, 241] width 13 height 7
click at [282, 240] on div "3" at bounding box center [281, 241] width 13 height 7
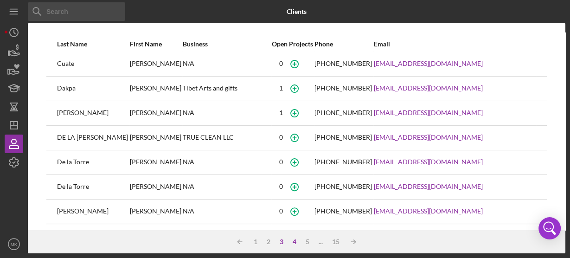
click at [294, 240] on div "4" at bounding box center [294, 241] width 13 height 7
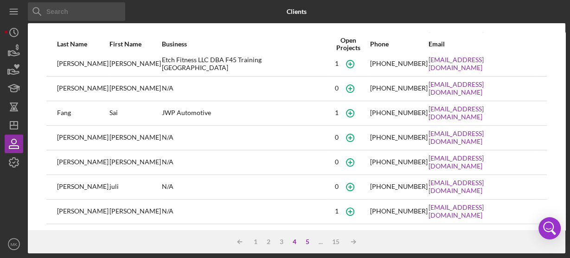
click at [307, 240] on div "5" at bounding box center [307, 241] width 13 height 7
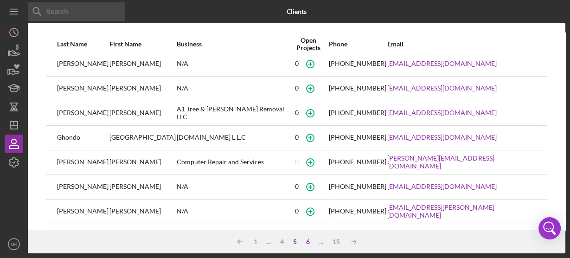
click at [309, 240] on div "6" at bounding box center [307, 241] width 13 height 7
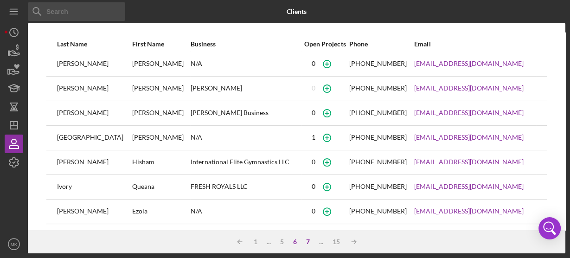
click at [308, 239] on div "7" at bounding box center [307, 241] width 13 height 7
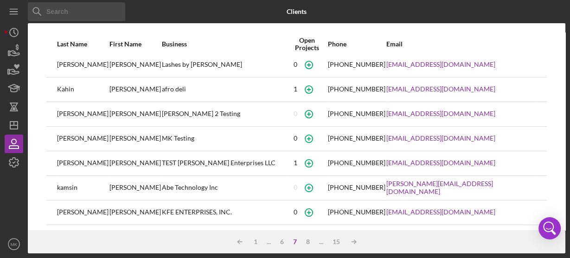
scroll to position [0, 0]
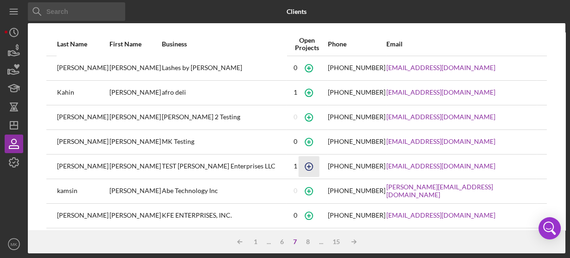
click at [311, 70] on icon "button" at bounding box center [308, 68] width 4 height 4
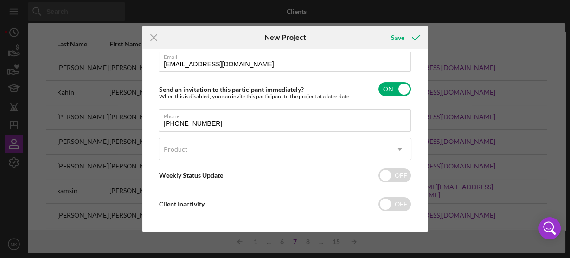
scroll to position [108, 0]
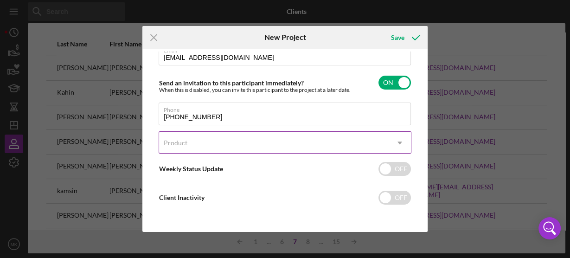
click at [399, 141] on icon "Icon/Dropdown Arrow" at bounding box center [399, 143] width 22 height 22
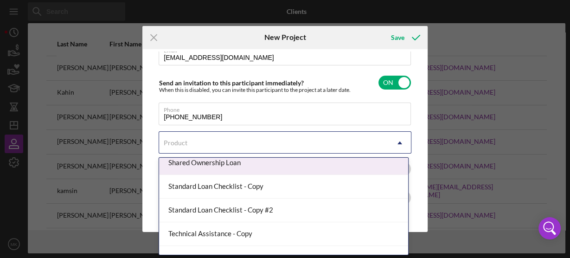
scroll to position [161, 0]
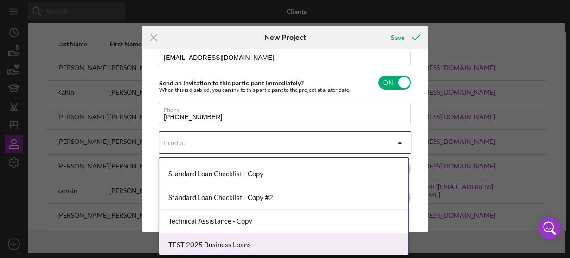
click at [245, 243] on div "TEST 2025 Business Loans" at bounding box center [283, 245] width 249 height 24
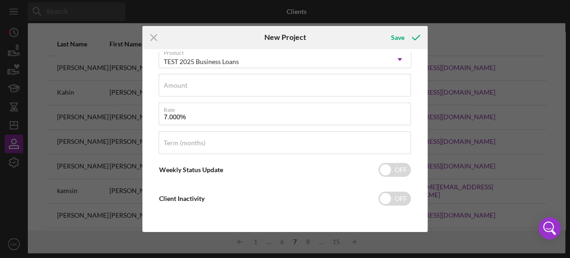
scroll to position [194, 0]
click at [153, 36] on line at bounding box center [154, 37] width 6 height 6
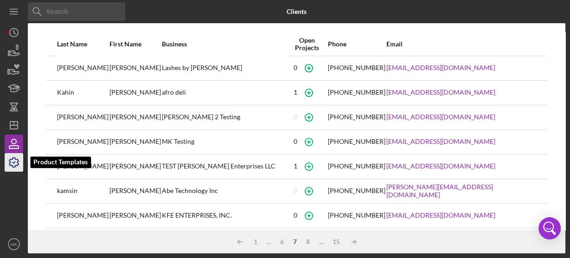
click at [15, 162] on icon "button" at bounding box center [13, 162] width 23 height 23
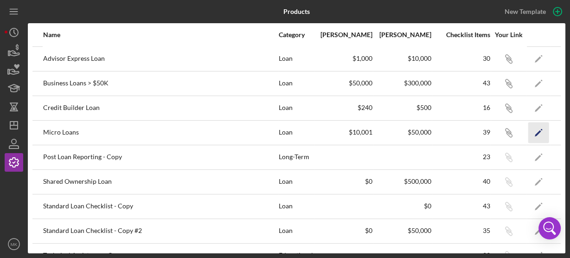
click at [532, 131] on icon "Icon/Edit" at bounding box center [538, 132] width 21 height 21
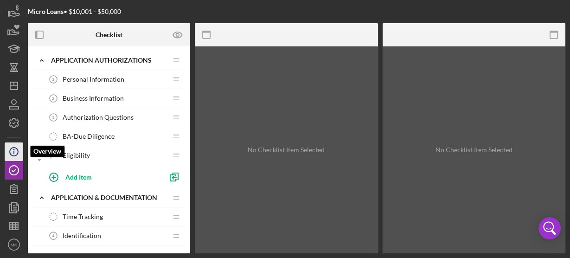
scroll to position [40, 0]
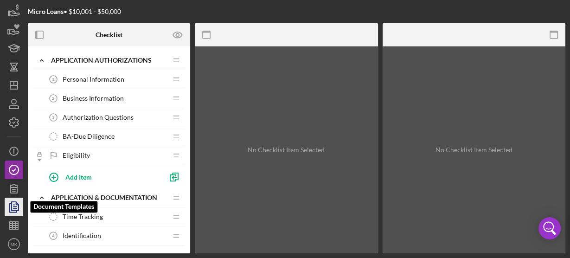
click at [15, 205] on icon "button" at bounding box center [13, 206] width 23 height 23
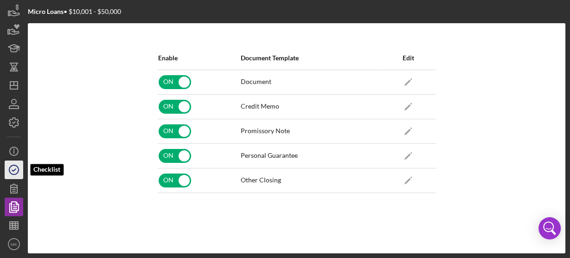
click at [15, 171] on icon "button" at bounding box center [13, 169] width 23 height 23
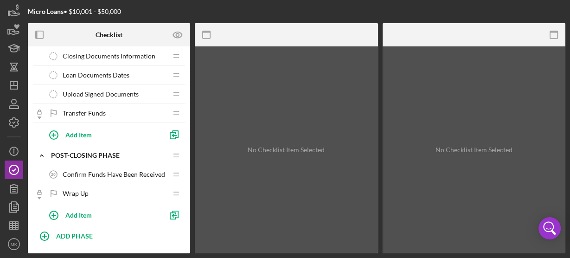
scroll to position [789, 0]
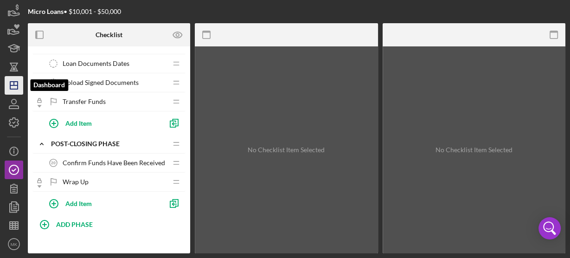
click at [14, 85] on line "button" at bounding box center [14, 84] width 0 height 4
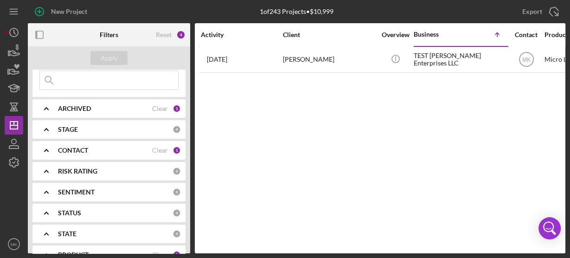
scroll to position [74, 0]
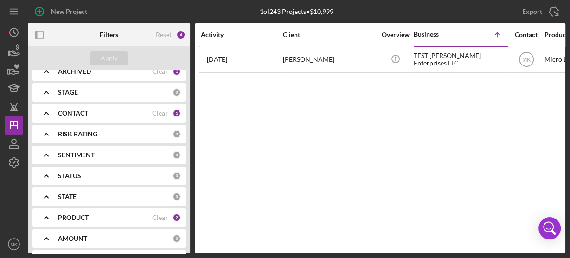
click at [75, 113] on b "CONTACT" at bounding box center [73, 112] width 30 height 7
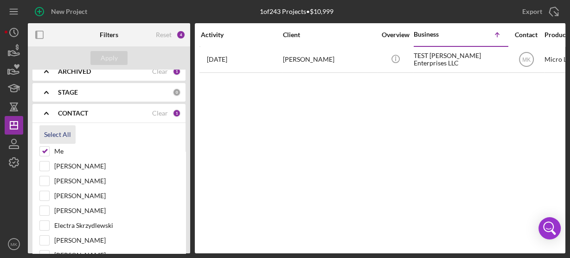
click at [55, 132] on div "Select All" at bounding box center [57, 134] width 27 height 19
checkbox input "true"
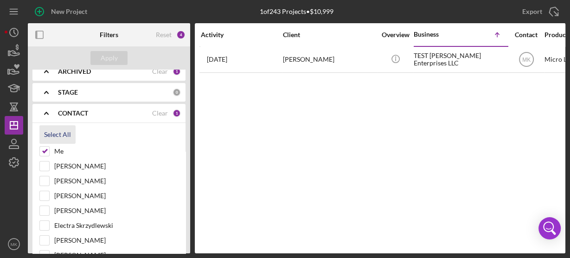
checkbox input "true"
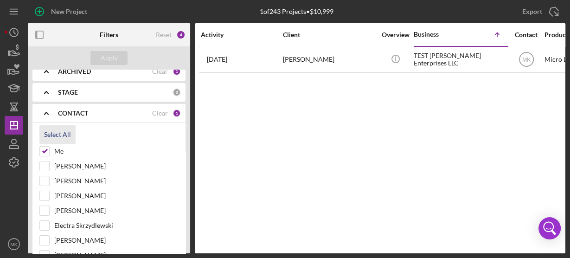
checkbox input "true"
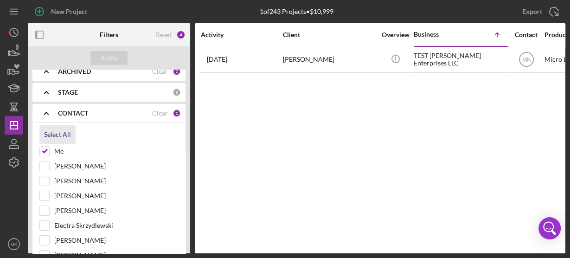
checkbox input "true"
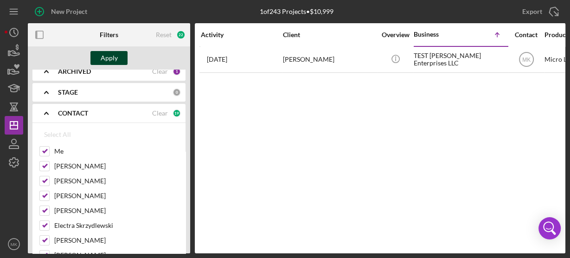
click at [111, 59] on div "Apply" at bounding box center [109, 58] width 17 height 14
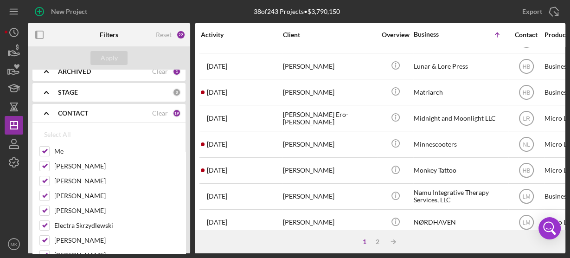
scroll to position [467, 0]
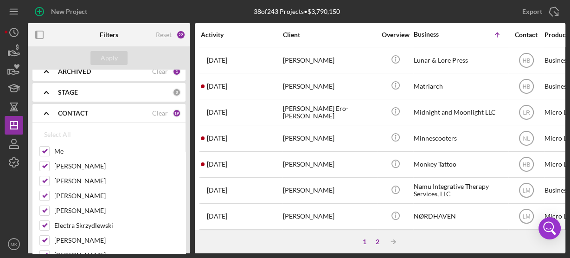
click at [377, 240] on div "2" at bounding box center [377, 241] width 13 height 7
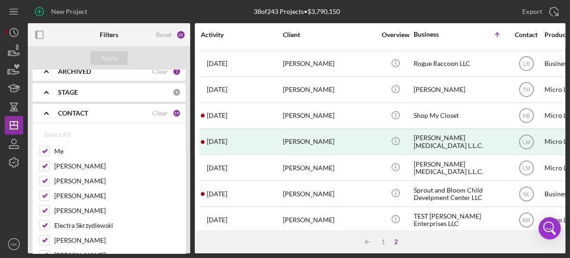
scroll to position [0, 0]
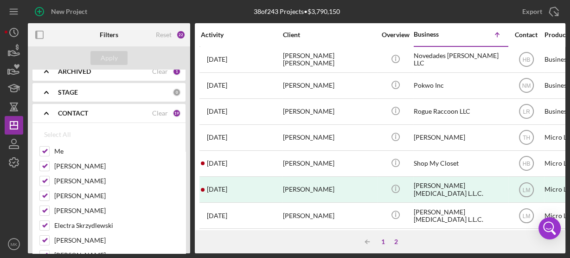
click at [383, 239] on div "1" at bounding box center [382, 241] width 13 height 7
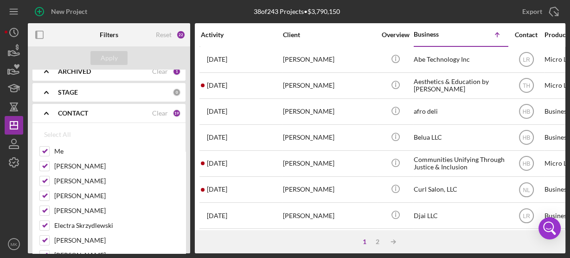
click at [47, 113] on polyline at bounding box center [47, 113] width 4 height 2
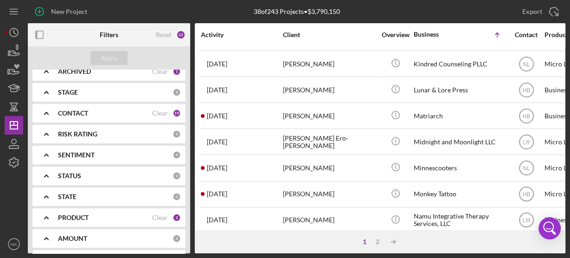
scroll to position [467, 0]
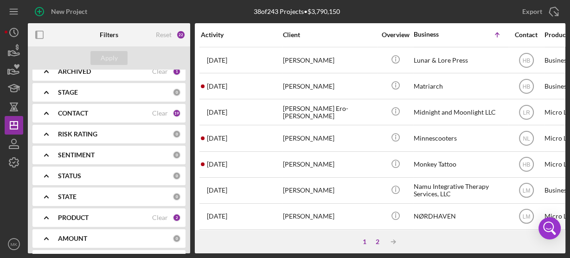
click at [377, 241] on div "2" at bounding box center [377, 241] width 13 height 7
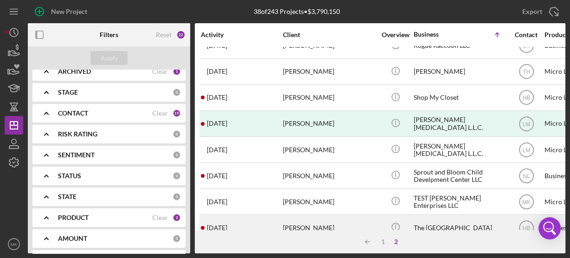
scroll to position [49, 0]
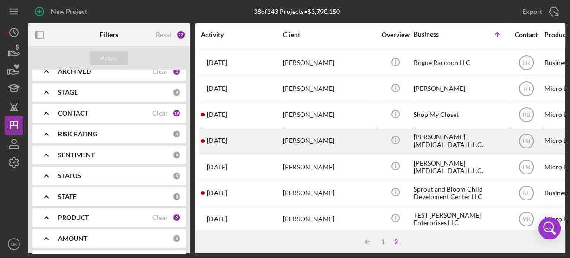
click at [471, 138] on div "[PERSON_NAME] [MEDICAL_DATA] L.L.C." at bounding box center [460, 140] width 93 height 25
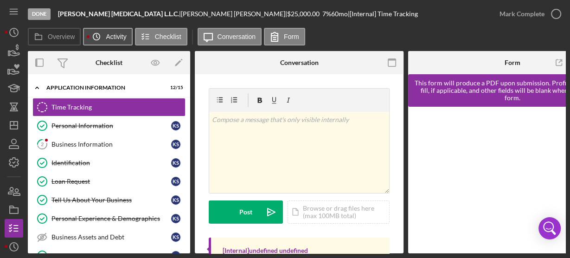
click at [104, 32] on icon "Icon/History" at bounding box center [96, 36] width 19 height 19
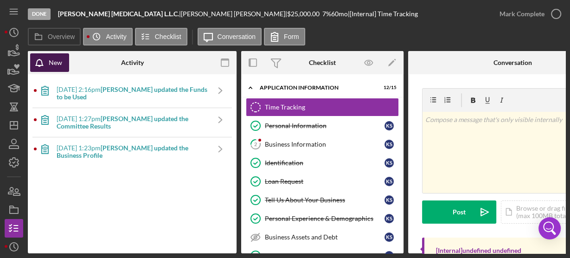
click at [59, 64] on div "New" at bounding box center [55, 62] width 13 height 19
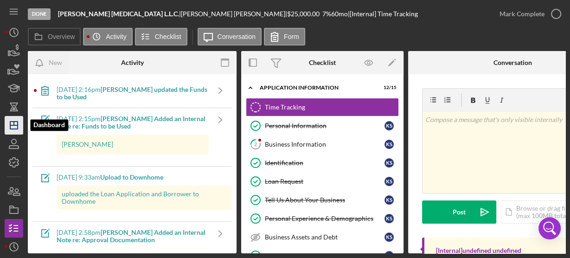
click at [15, 123] on icon "Icon/Dashboard" at bounding box center [13, 125] width 23 height 23
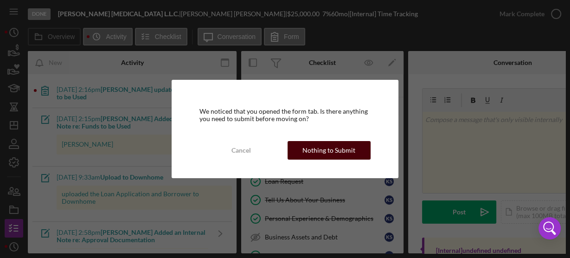
click at [342, 146] on div "Nothing to Submit" at bounding box center [328, 150] width 53 height 19
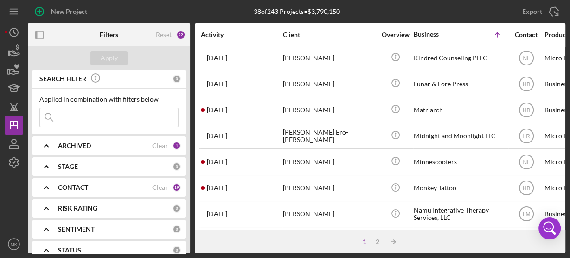
scroll to position [467, 0]
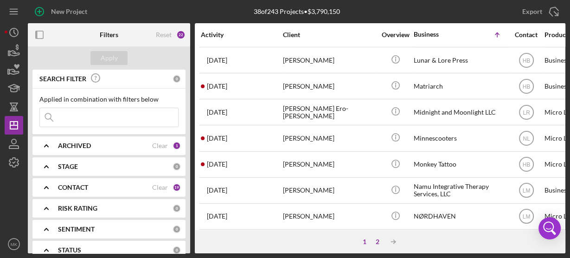
click at [378, 239] on div "2" at bounding box center [377, 241] width 13 height 7
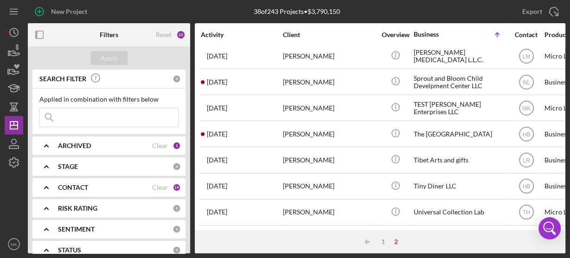
scroll to position [160, 0]
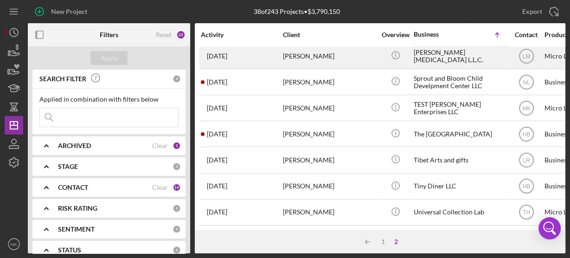
click at [441, 53] on div "[PERSON_NAME] [MEDICAL_DATA] L.L.C." at bounding box center [460, 56] width 93 height 25
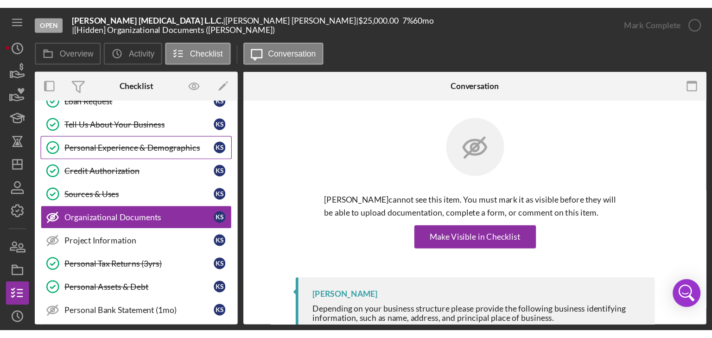
scroll to position [91, 0]
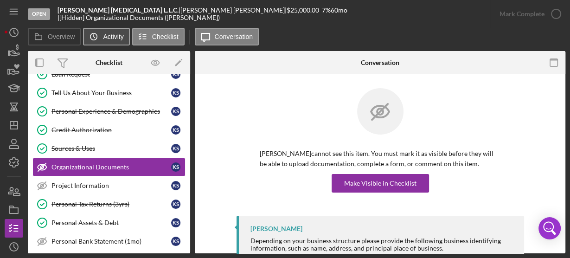
click at [108, 38] on label "Activity" at bounding box center [113, 36] width 20 height 7
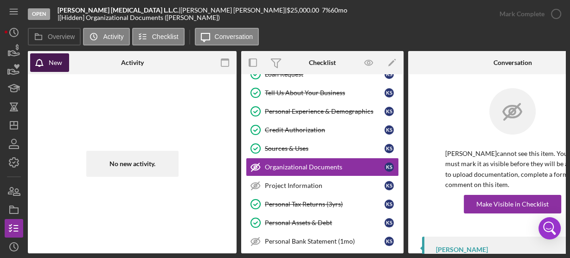
click at [51, 63] on div "New" at bounding box center [55, 62] width 13 height 19
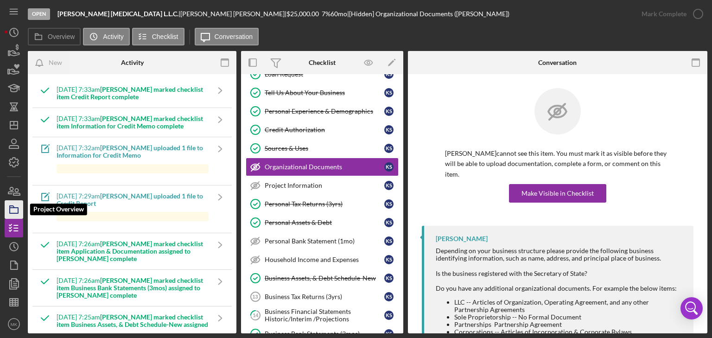
click at [16, 208] on rect "button" at bounding box center [14, 211] width 8 height 6
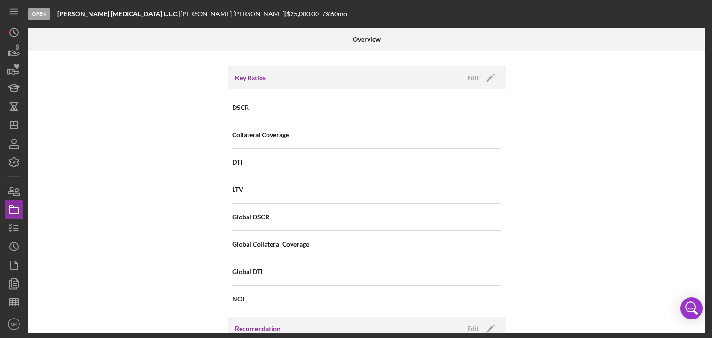
scroll to position [619, 0]
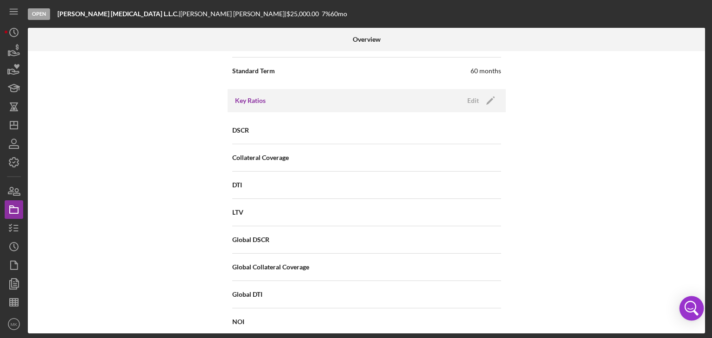
click at [691, 307] on icon "Open Intercom Messenger" at bounding box center [692, 308] width 22 height 22
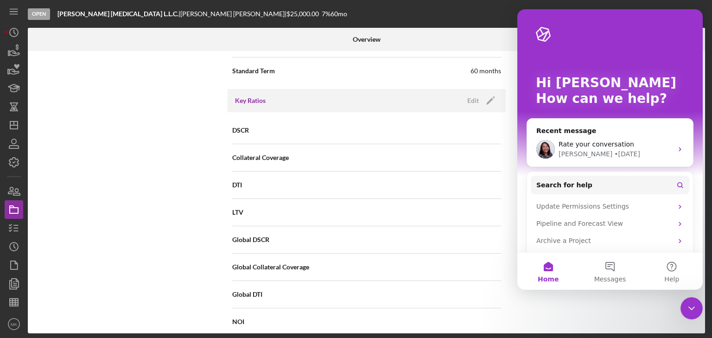
scroll to position [0, 0]
click at [672, 267] on button "Help" at bounding box center [672, 271] width 62 height 37
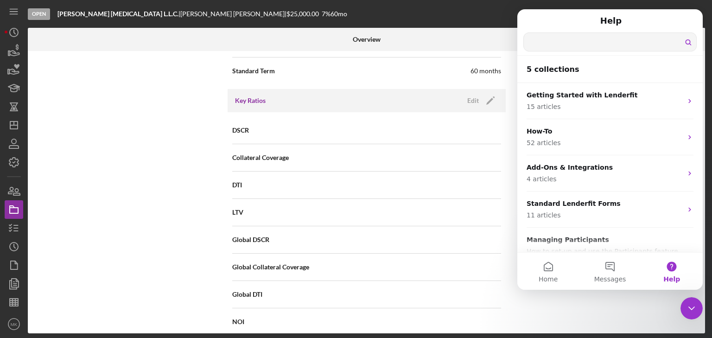
click at [607, 42] on input "Search for help" at bounding box center [610, 42] width 172 height 18
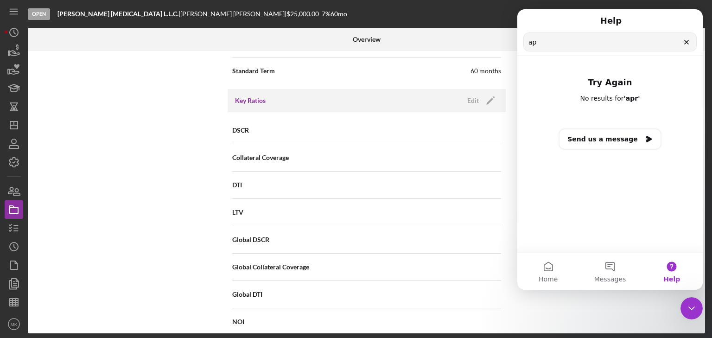
type input "a"
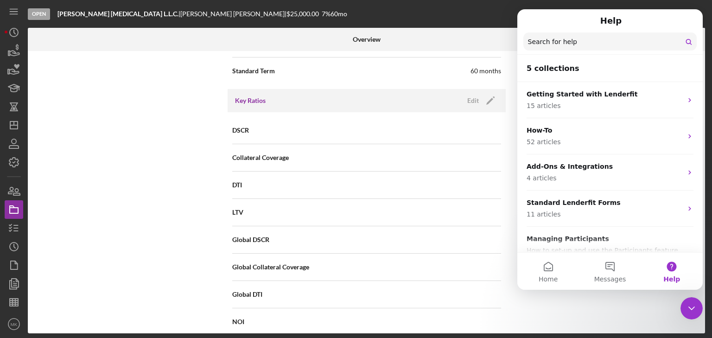
click at [468, 18] on div "Open [PERSON_NAME] [MEDICAL_DATA] L.L.C. | [PERSON_NAME] | $25,000.00 7 % 60 mo" at bounding box center [368, 14] width 680 height 28
click at [447, 19] on div "Open [PERSON_NAME] [MEDICAL_DATA] L.L.C. | [PERSON_NAME] | $25,000.00 7 % 60 mo" at bounding box center [368, 14] width 680 height 28
click at [691, 306] on icon "Close Intercom Messenger" at bounding box center [691, 308] width 11 height 11
